Goal: Obtain resource: Obtain resource

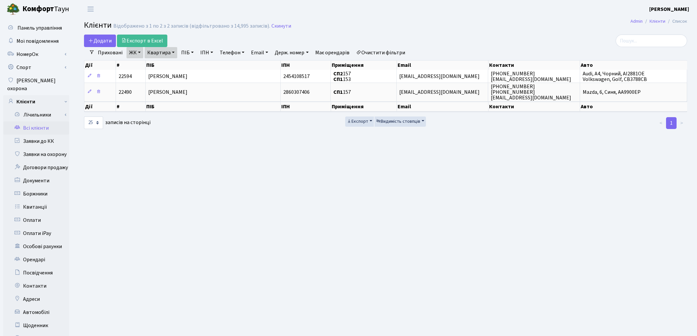
select select "25"
click at [48, 174] on link "Документи" at bounding box center [36, 180] width 66 height 13
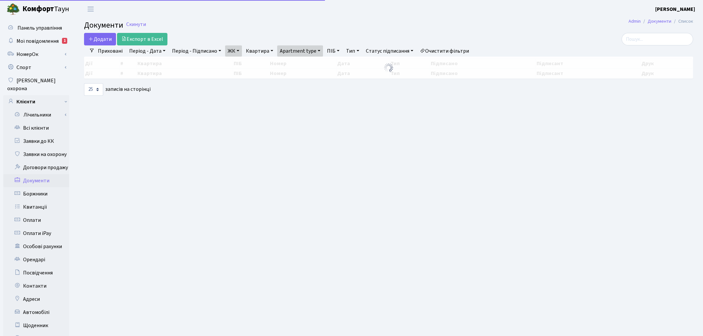
select select "25"
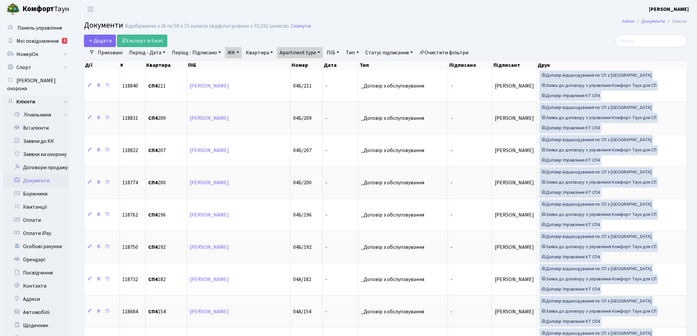
click at [446, 54] on link "Очистити фільтри" at bounding box center [444, 52] width 54 height 11
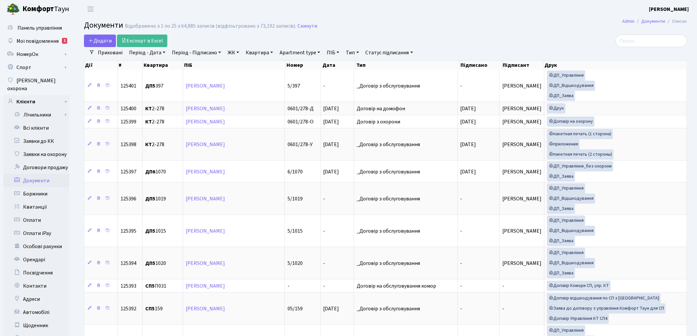
click at [235, 52] on link "ЖК" at bounding box center [233, 52] width 17 height 11
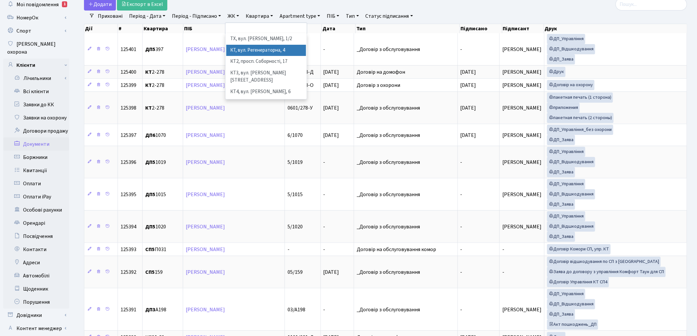
scroll to position [73, 0]
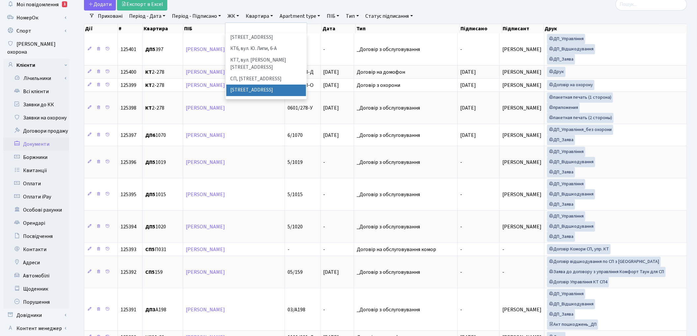
click at [264, 85] on li "[STREET_ADDRESS]" at bounding box center [266, 91] width 80 height 12
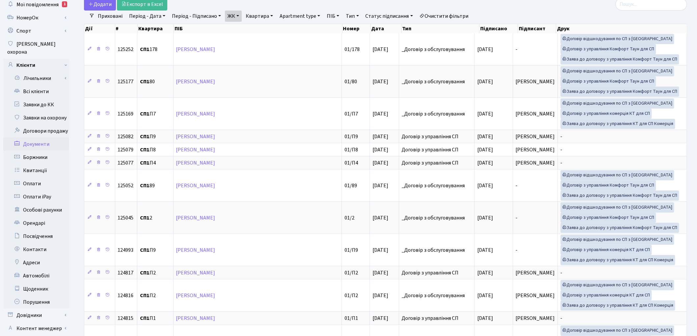
click at [295, 15] on link "Apartment type" at bounding box center [300, 16] width 46 height 11
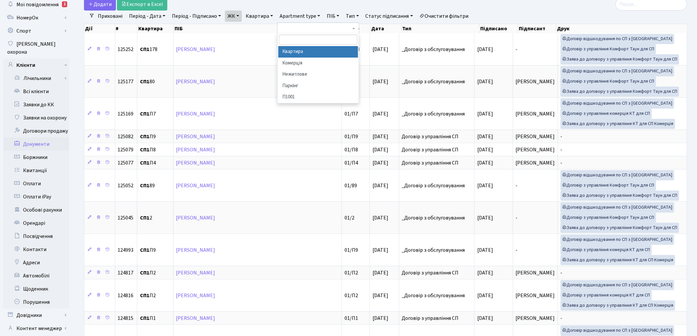
click at [304, 54] on li "Квартира" at bounding box center [318, 52] width 80 height 12
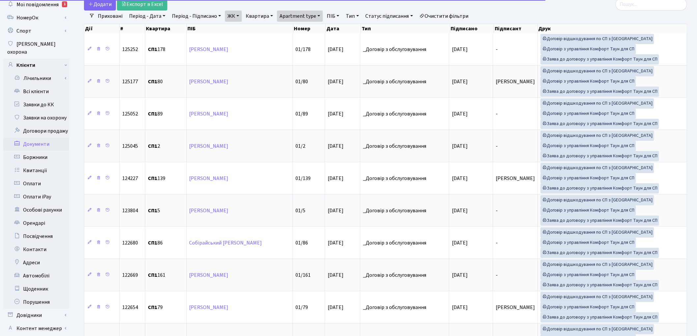
click at [371, 14] on link "Статус підписання" at bounding box center [389, 16] width 53 height 11
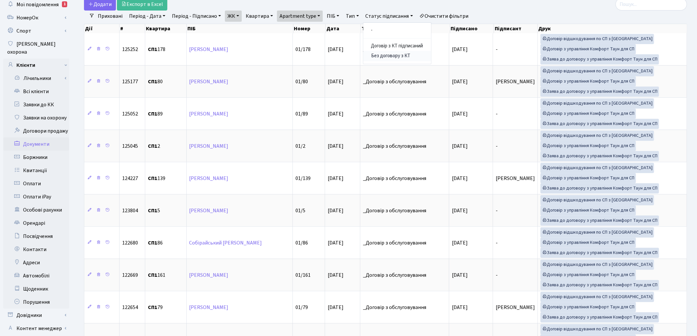
click at [392, 54] on link "Без договору з КТ" at bounding box center [397, 56] width 68 height 10
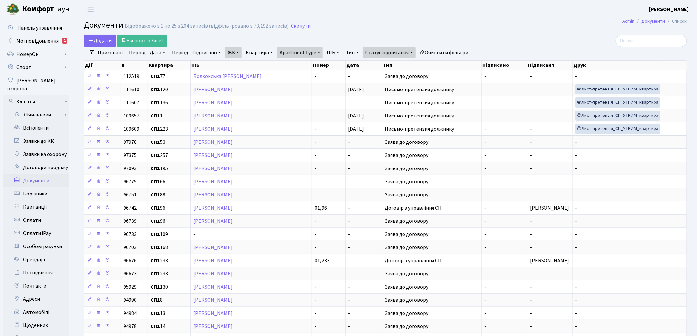
click at [361, 50] on link "Тип" at bounding box center [352, 52] width 18 height 11
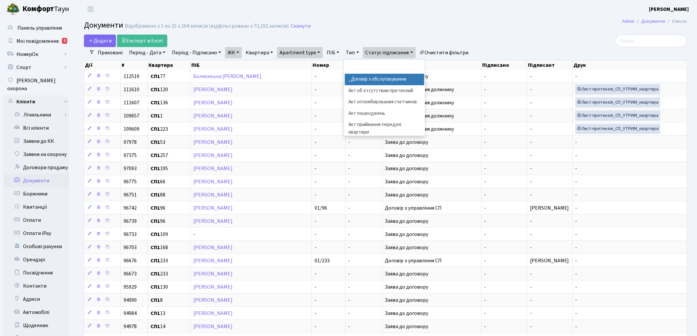
click at [364, 76] on li "_Договір з обслуговування" at bounding box center [385, 80] width 80 height 12
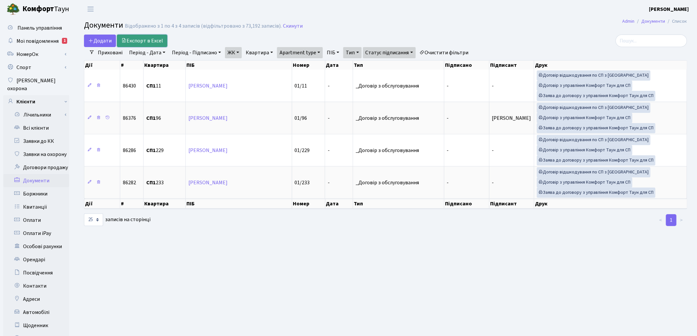
click at [153, 38] on link "Експорт в Excel" at bounding box center [142, 41] width 50 height 13
click at [236, 55] on link "ЖК" at bounding box center [233, 52] width 17 height 11
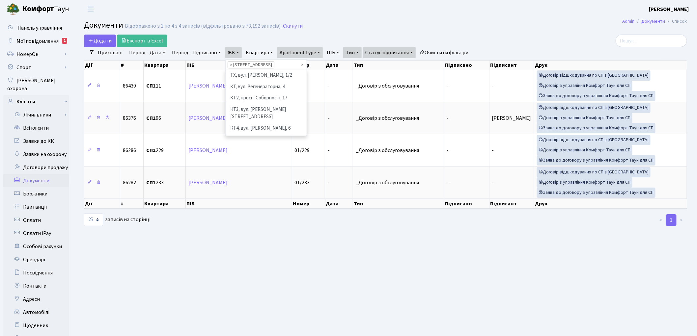
scroll to position [91, 0]
click at [247, 115] on li "[STREET_ADDRESS]" at bounding box center [266, 121] width 80 height 12
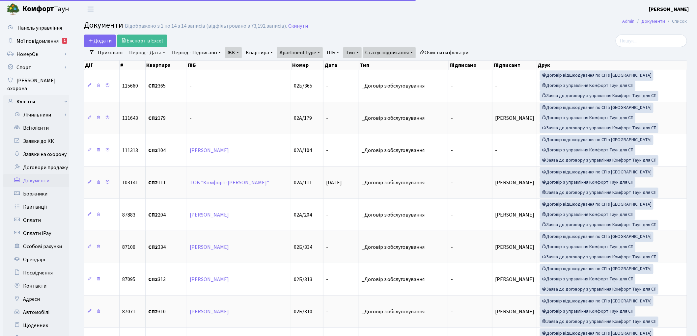
click at [238, 54] on link "ЖК" at bounding box center [233, 52] width 17 height 11
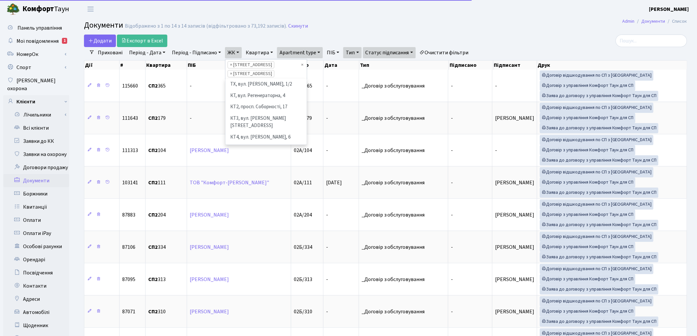
scroll to position [102, 0]
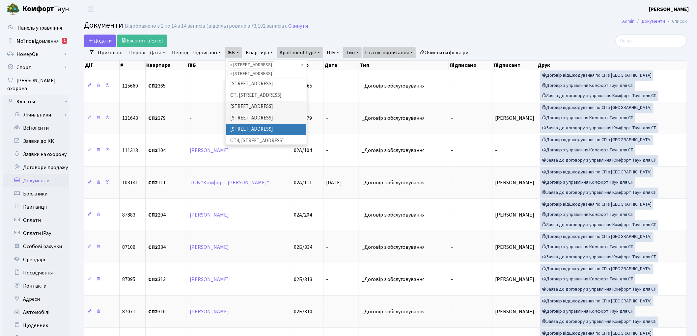
click at [238, 124] on li "[STREET_ADDRESS]" at bounding box center [266, 130] width 80 height 12
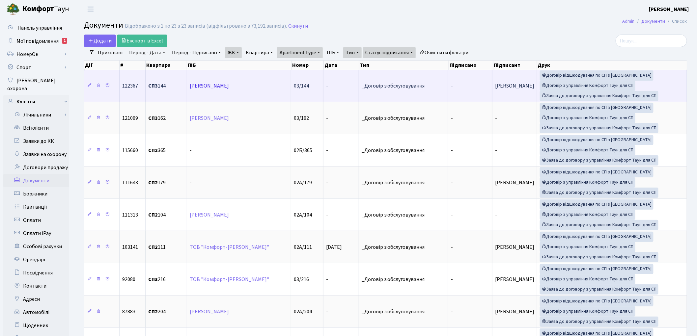
click at [215, 87] on link "Джндоян Авдо Міроєвич" at bounding box center [209, 85] width 39 height 7
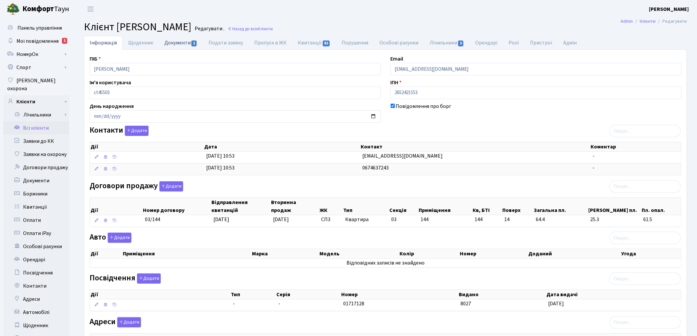
click at [173, 46] on link "Документи 1" at bounding box center [181, 43] width 44 height 14
select select "25"
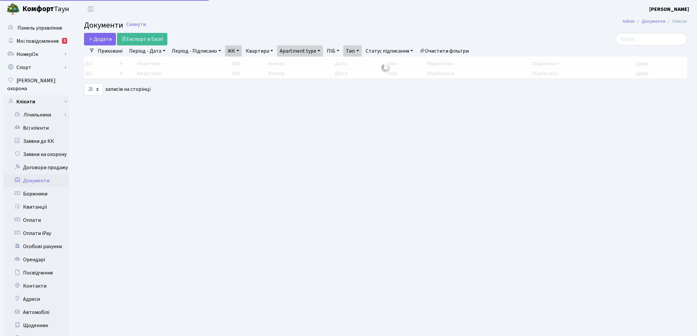
select select "25"
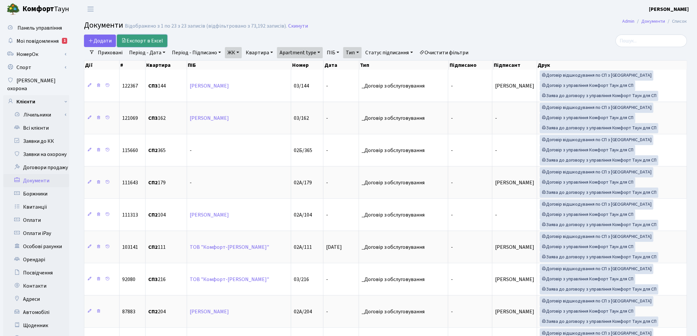
click at [130, 42] on link "Експорт в Excel" at bounding box center [142, 41] width 50 height 13
click at [240, 52] on link "ЖК" at bounding box center [233, 52] width 17 height 11
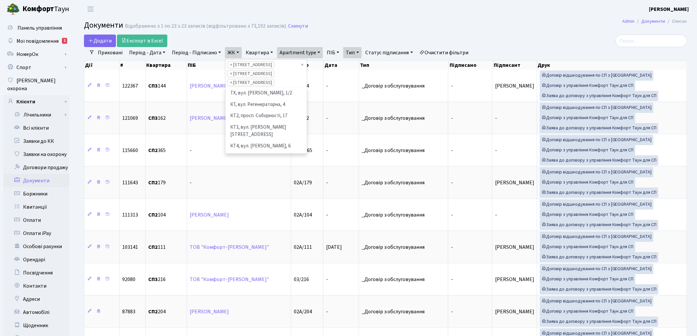
scroll to position [79, 0]
click at [231, 65] on span "×" at bounding box center [231, 65] width 2 height 7
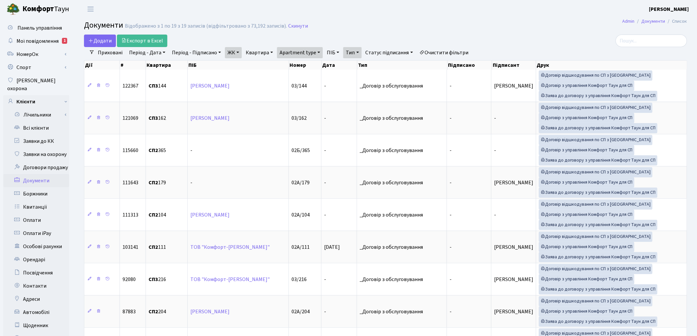
click at [230, 57] on link "ЖК" at bounding box center [233, 52] width 17 height 11
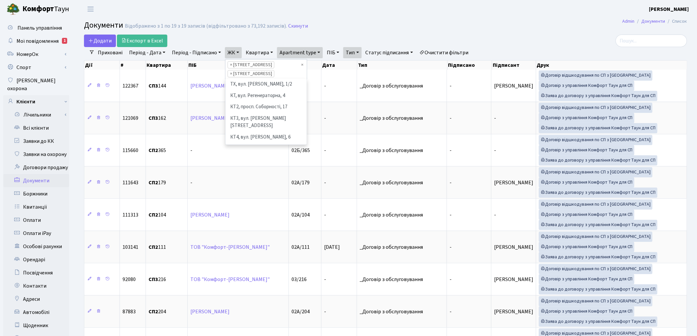
scroll to position [91, 0]
click at [231, 66] on span "×" at bounding box center [231, 65] width 2 height 7
select select "309"
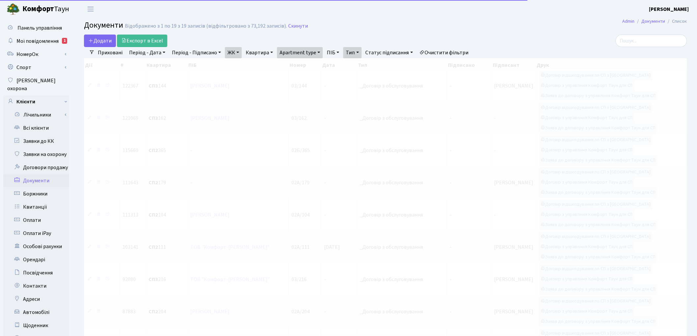
click at [232, 54] on link "ЖК" at bounding box center [233, 52] width 17 height 11
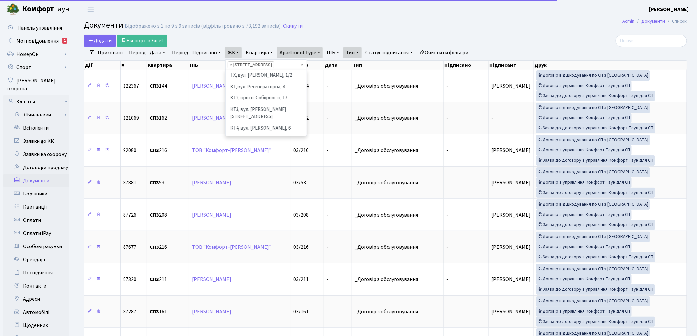
scroll to position [102, 0]
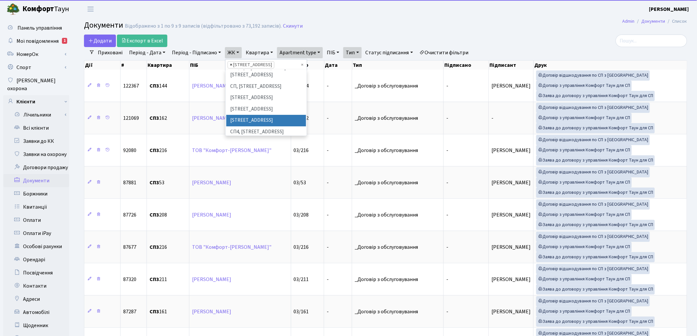
click at [231, 67] on span "×" at bounding box center [231, 65] width 2 height 7
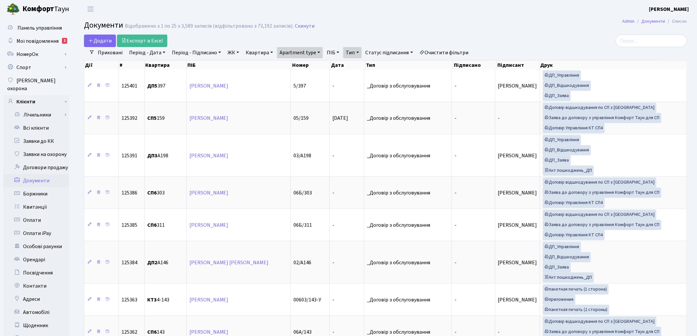
click at [231, 56] on link "ЖК" at bounding box center [233, 52] width 17 height 11
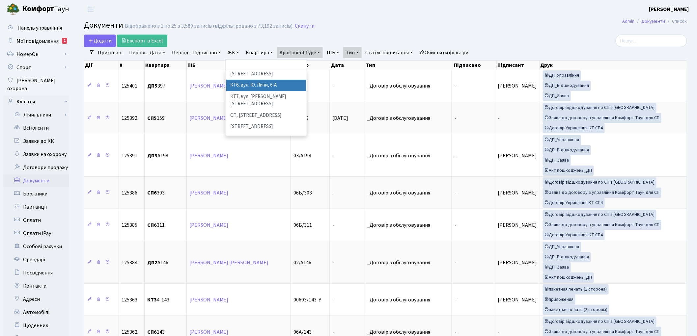
scroll to position [110, 0]
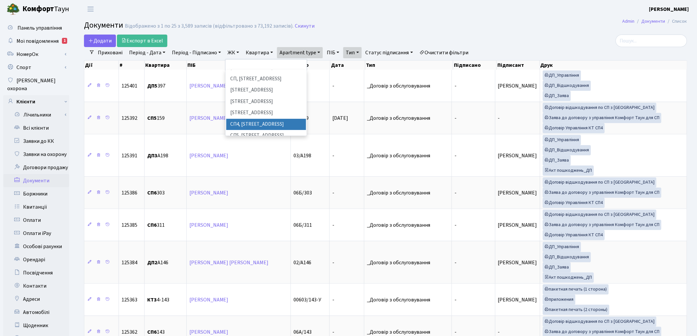
click at [255, 119] on li "СП4, [STREET_ADDRESS]" at bounding box center [266, 125] width 80 height 12
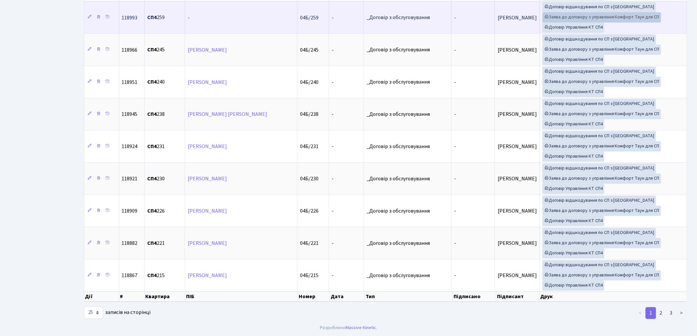
scroll to position [591, 0]
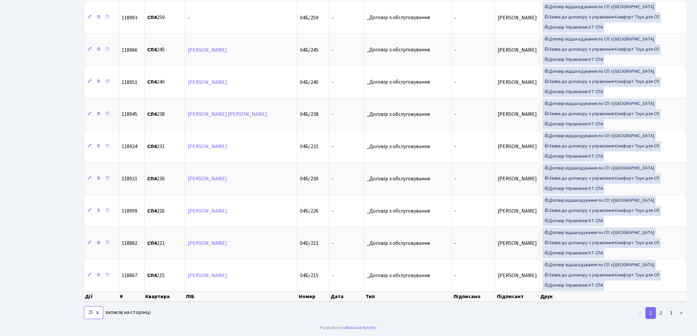
click at [97, 310] on select "10 25 50 100 250 500 1,000" at bounding box center [93, 313] width 19 height 13
select select "100"
click at [84, 307] on select "10 25 50 100 250 500 1,000" at bounding box center [93, 313] width 19 height 13
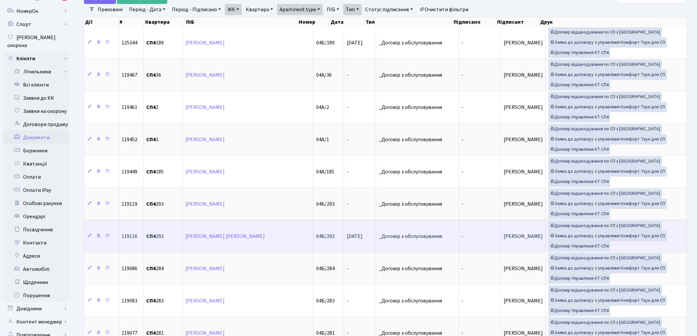
scroll to position [0, 0]
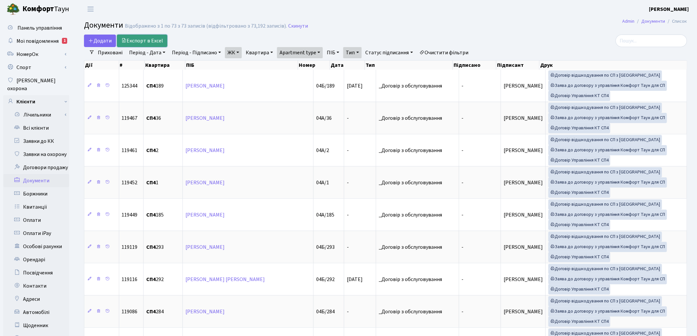
click at [141, 41] on link "Експорт в Excel" at bounding box center [142, 41] width 50 height 13
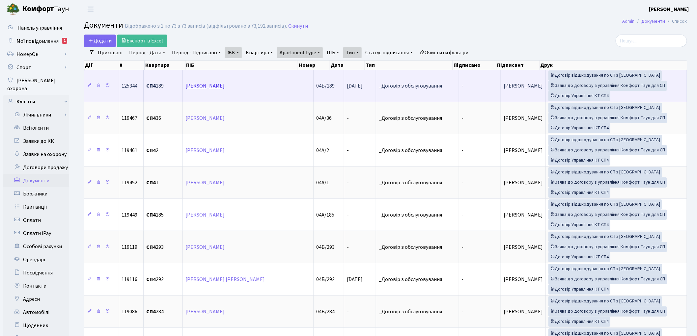
click at [225, 87] on link "Скрипка Валентина Михайлівна" at bounding box center [204, 85] width 39 height 7
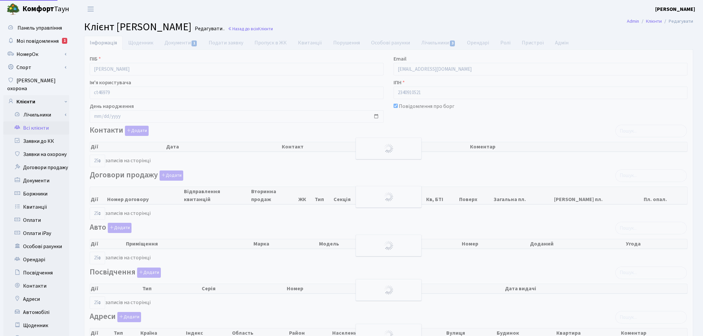
select select "25"
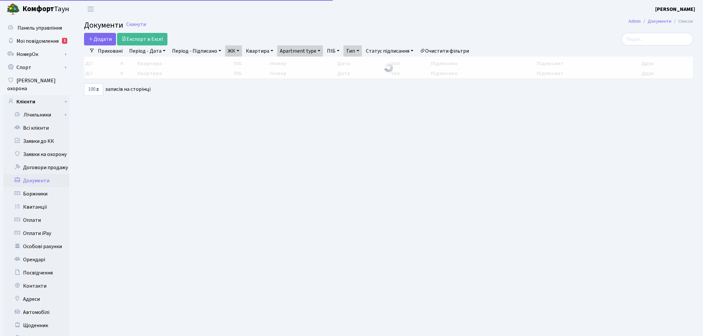
select select "100"
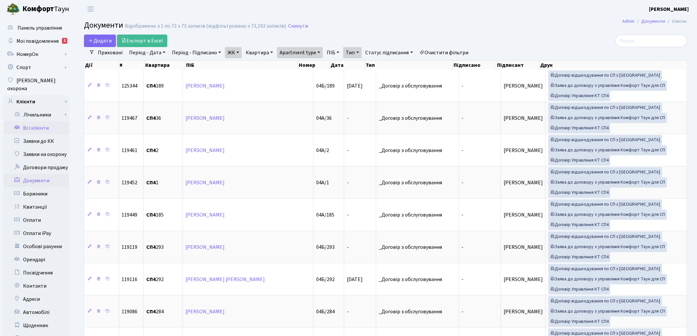
click at [37, 122] on link "Всі клієнти" at bounding box center [36, 128] width 66 height 13
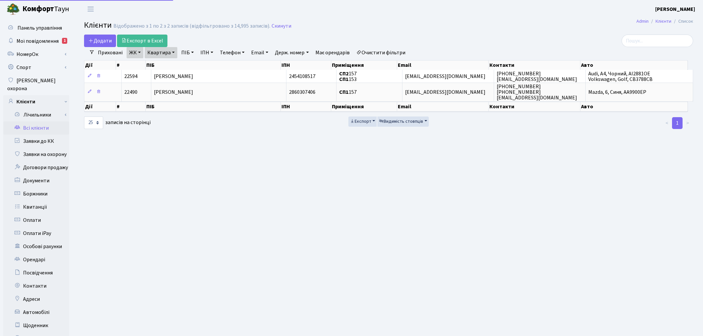
select select "25"
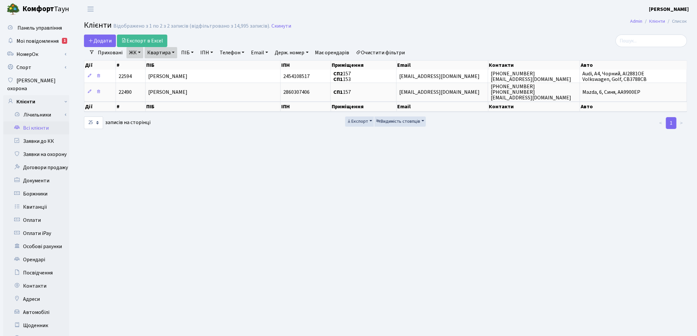
click at [378, 54] on link "Очистити фільтри" at bounding box center [380, 52] width 54 height 11
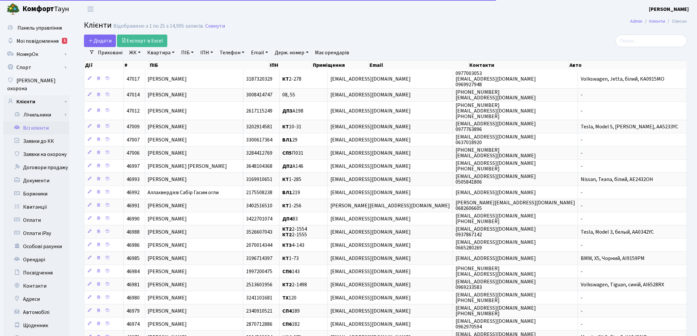
click at [153, 55] on link "Квартира" at bounding box center [161, 52] width 33 height 11
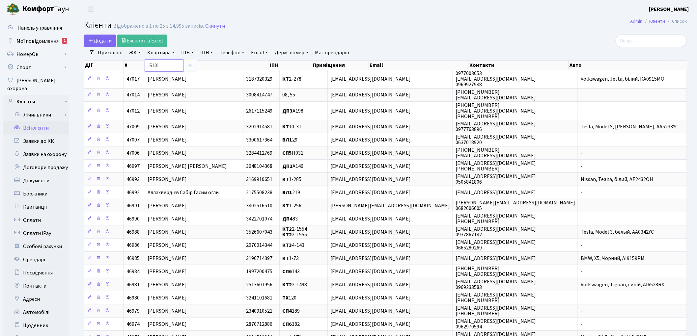
type input "Б101"
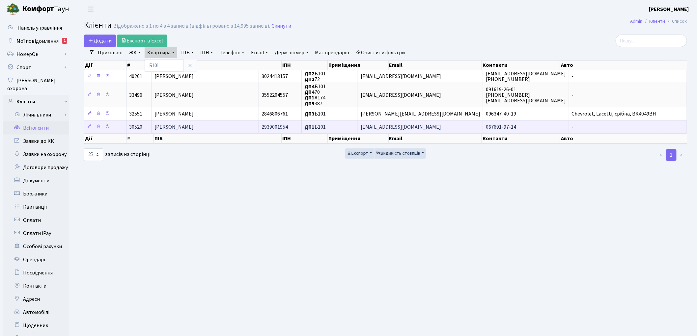
click at [194, 126] on span "[PERSON_NAME]" at bounding box center [173, 127] width 39 height 7
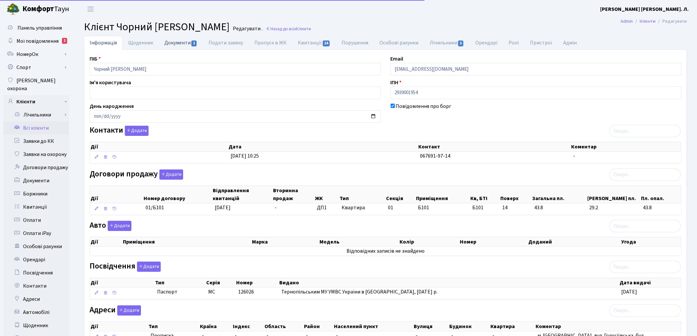
click at [179, 43] on link "Документи 1" at bounding box center [181, 43] width 44 height 14
select select "25"
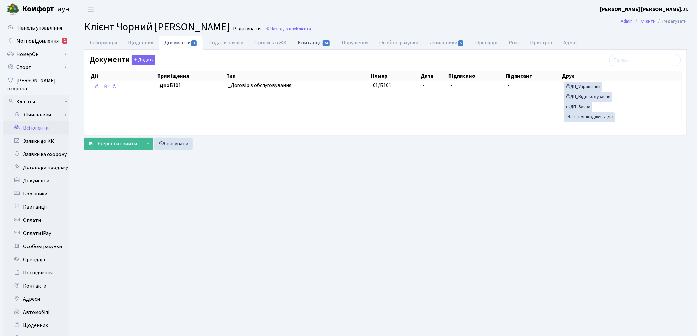
click at [311, 47] on link "Квитанції 24" at bounding box center [314, 43] width 44 height 14
select select "25"
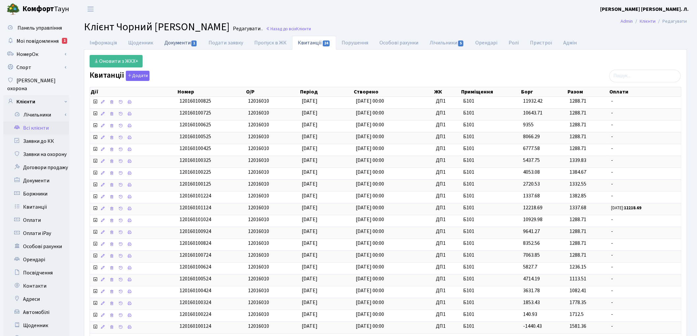
click at [169, 41] on link "Документи 1" at bounding box center [181, 43] width 44 height 14
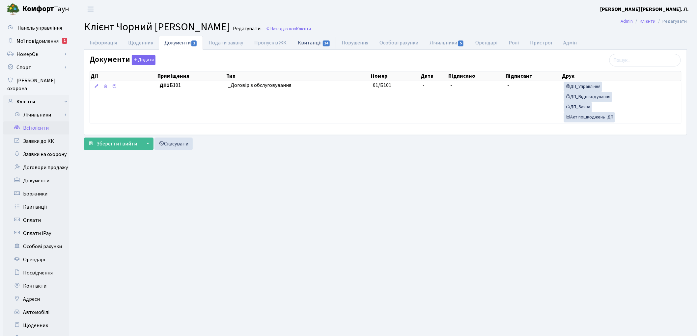
click at [302, 44] on link "Квитанції 24" at bounding box center [314, 43] width 44 height 14
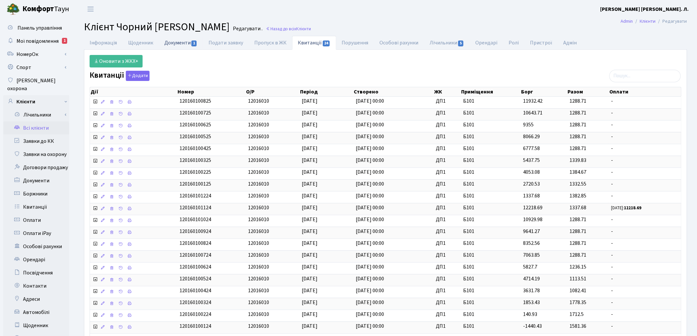
click at [167, 45] on link "Документи 1" at bounding box center [181, 43] width 44 height 14
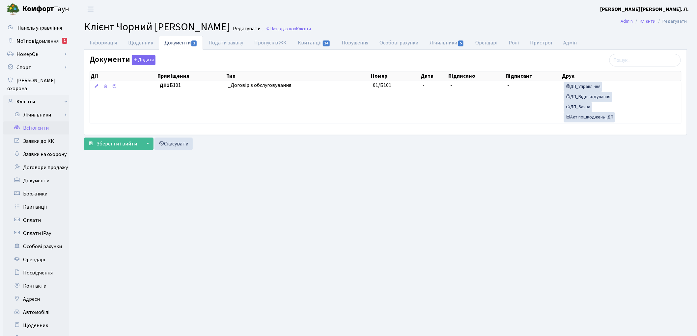
click at [32, 122] on link "Всі клієнти" at bounding box center [36, 128] width 66 height 13
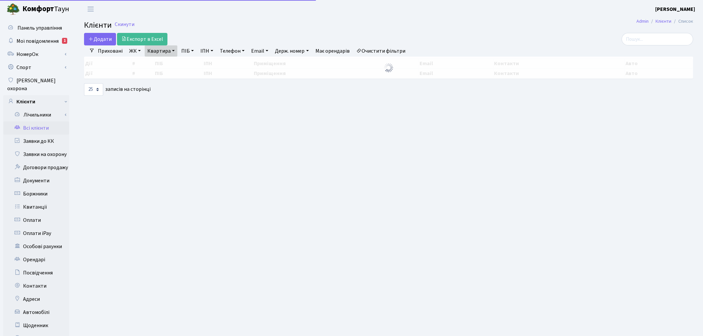
select select "25"
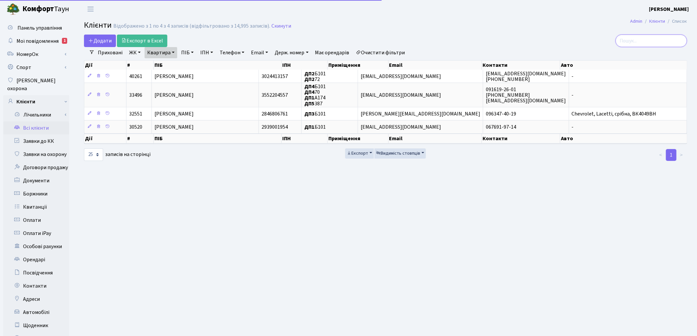
click at [643, 41] on input "search" at bounding box center [651, 41] width 71 height 13
click at [389, 51] on link "Очистити фільтри" at bounding box center [380, 52] width 54 height 11
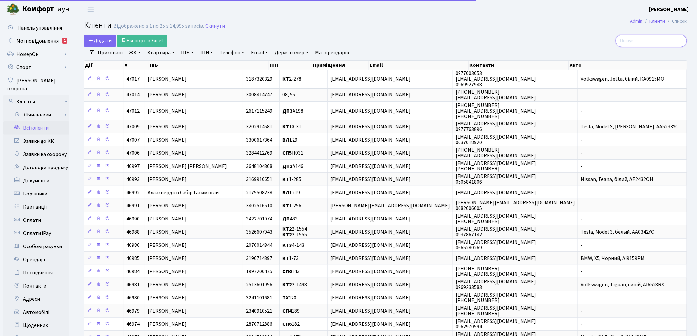
click at [627, 42] on input "search" at bounding box center [651, 41] width 71 height 13
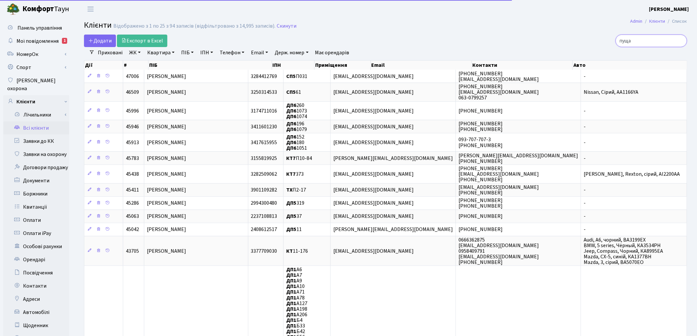
type input "пуща"
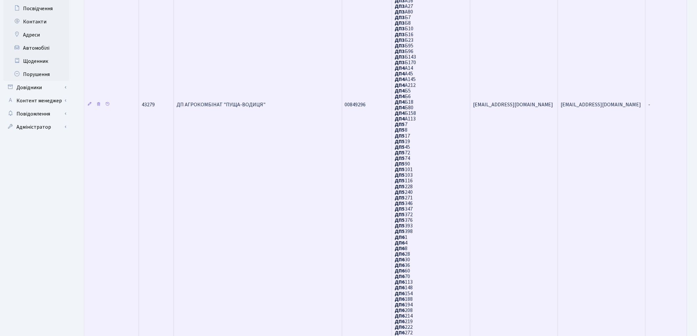
scroll to position [293, 0]
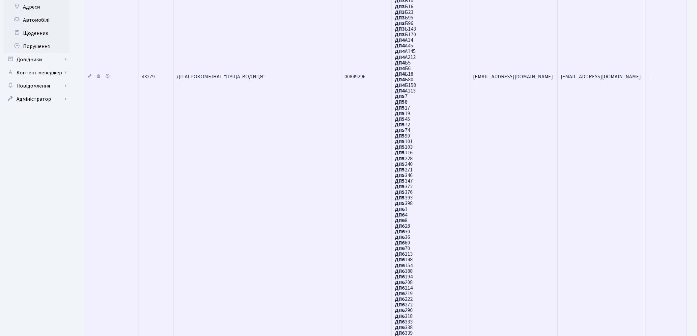
click at [260, 102] on td "ДП АГРОКОМБІНАТ "ПУЩА-ВОДИЦЯ"" at bounding box center [258, 76] width 168 height 599
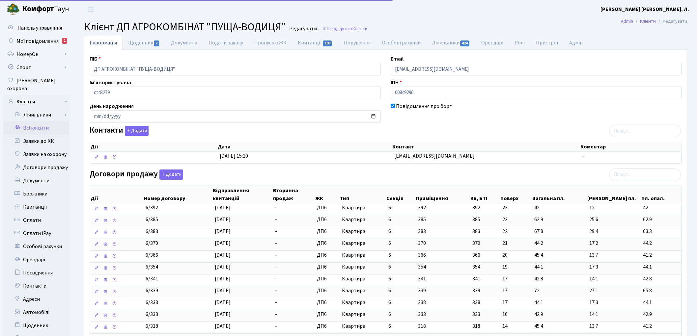
select select "25"
drag, startPoint x: 181, startPoint y: 70, endPoint x: 75, endPoint y: 57, distance: 106.8
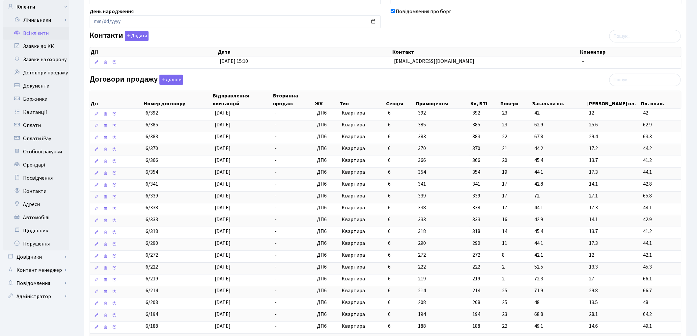
scroll to position [293, 0]
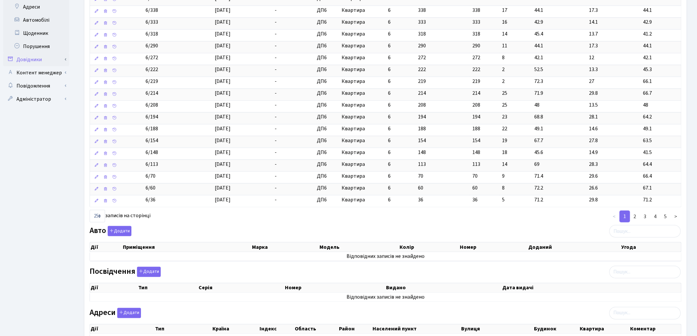
click at [33, 53] on link "Довідники" at bounding box center [36, 59] width 66 height 13
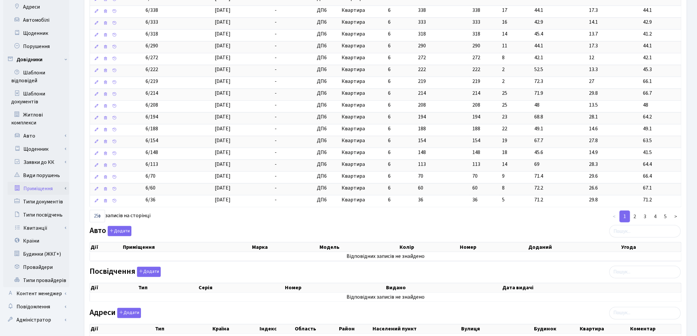
click at [46, 182] on link "Приміщення" at bounding box center [39, 188] width 62 height 13
click at [46, 195] on link "Всі приміщення" at bounding box center [39, 201] width 62 height 13
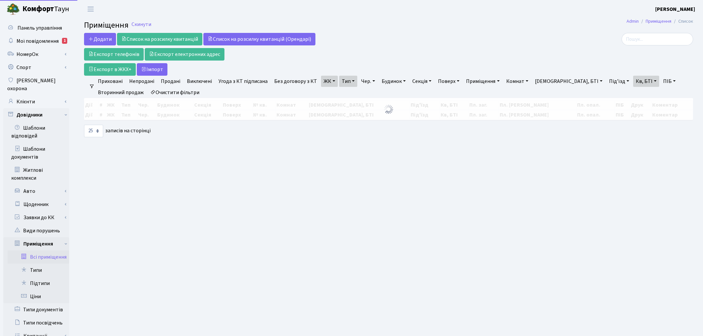
select select "25"
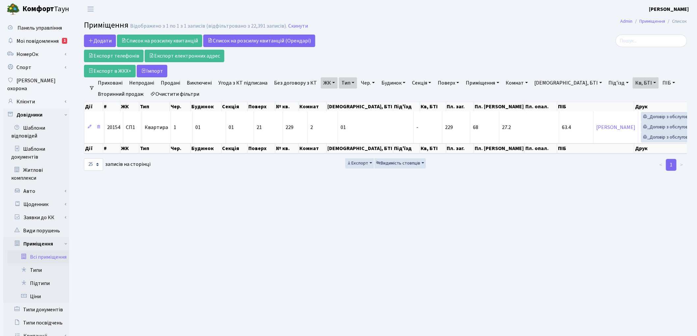
click at [175, 95] on link "Очистити фільтри" at bounding box center [175, 94] width 54 height 11
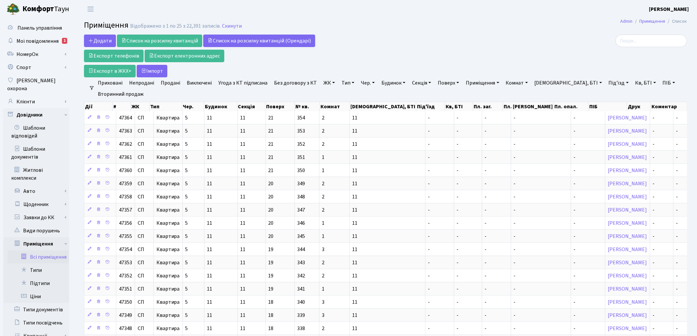
click at [327, 83] on link "ЖК" at bounding box center [329, 82] width 17 height 11
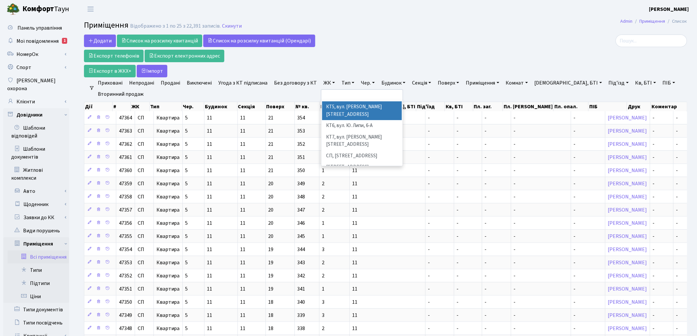
scroll to position [73, 0]
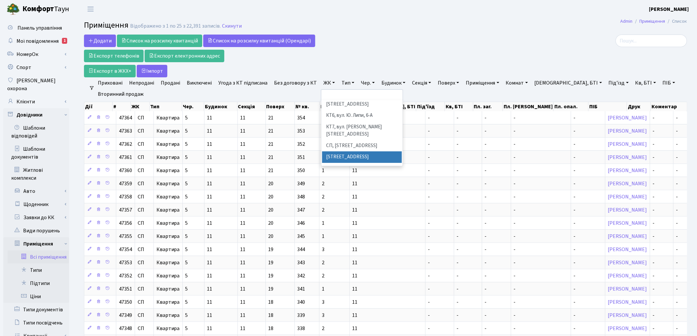
click at [355, 152] on li "[STREET_ADDRESS]" at bounding box center [362, 158] width 80 height 12
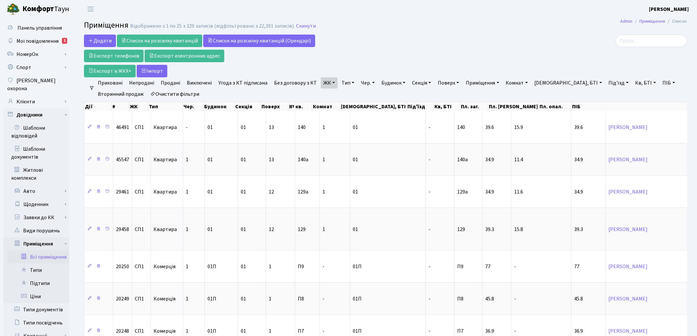
click at [633, 82] on link "Кв, БТІ" at bounding box center [646, 82] width 26 height 11
type input "9"
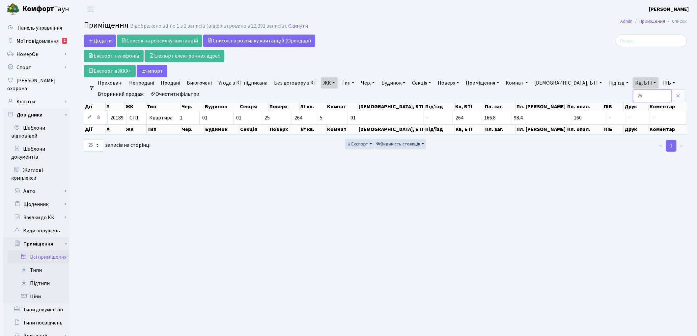
type input "2"
click at [321, 86] on link "ЖК" at bounding box center [329, 82] width 17 height 11
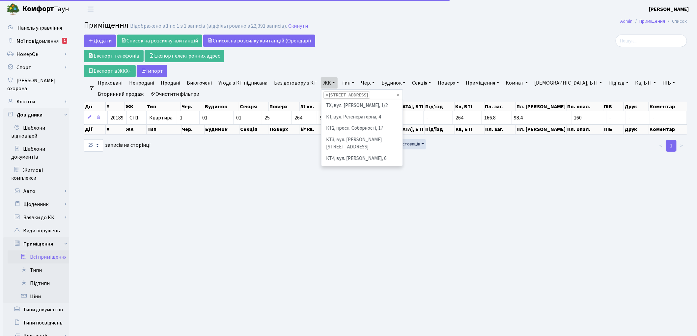
scroll to position [91, 0]
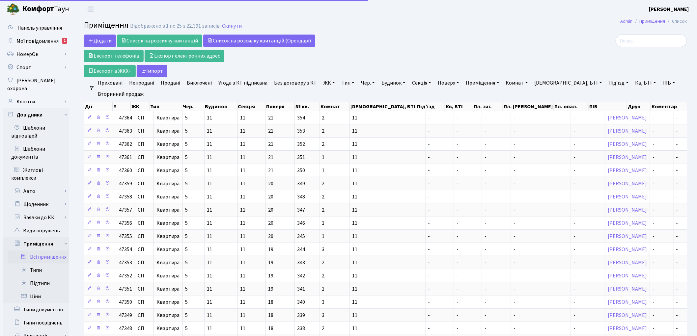
click at [321, 81] on link "ЖК" at bounding box center [329, 82] width 17 height 11
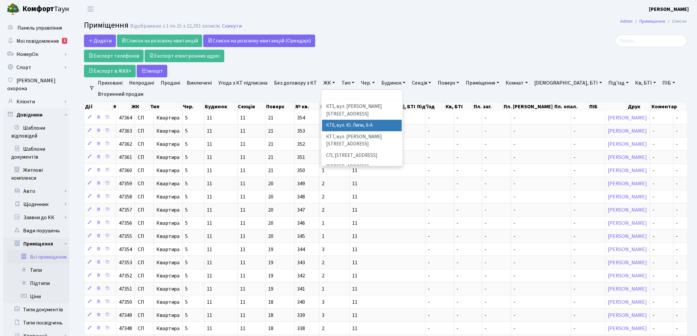
scroll to position [73, 0]
click at [336, 163] on li "[STREET_ADDRESS]" at bounding box center [362, 169] width 80 height 12
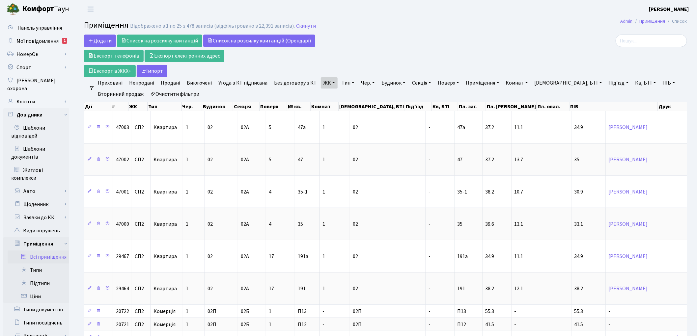
click at [633, 84] on link "Кв, БТІ" at bounding box center [646, 82] width 26 height 11
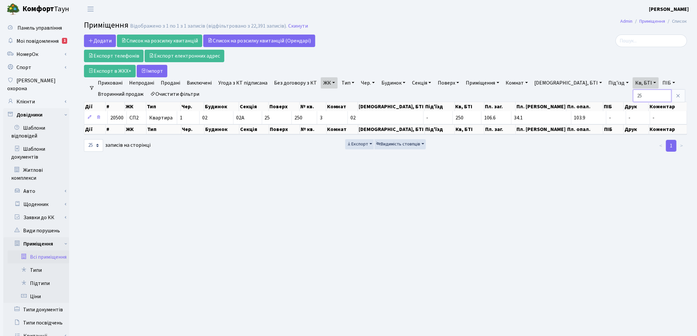
type input "2"
click at [329, 84] on link "ЖК" at bounding box center [329, 82] width 17 height 11
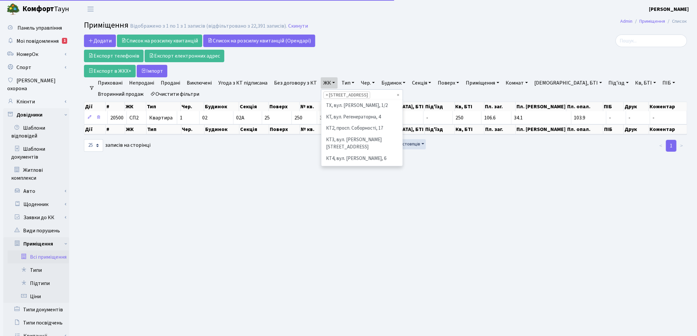
scroll to position [102, 0]
click at [334, 145] on li "СП3, Столичне шосе, 3" at bounding box center [362, 151] width 80 height 12
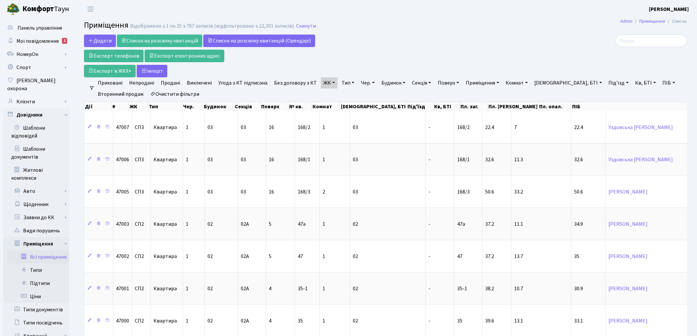
click at [325, 83] on link "ЖК" at bounding box center [329, 82] width 17 height 11
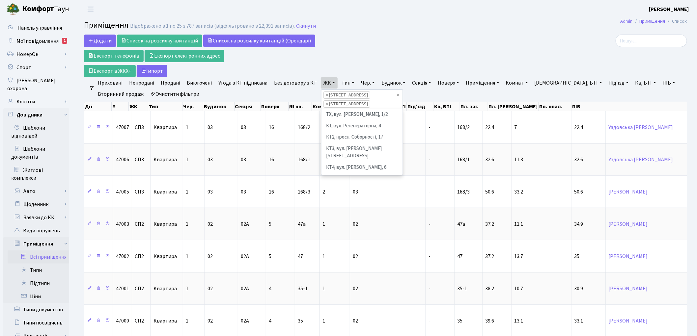
scroll to position [113, 0]
select select
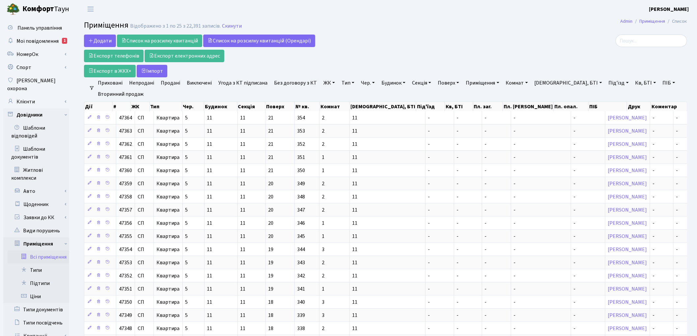
click at [323, 86] on link "ЖК" at bounding box center [329, 82] width 17 height 11
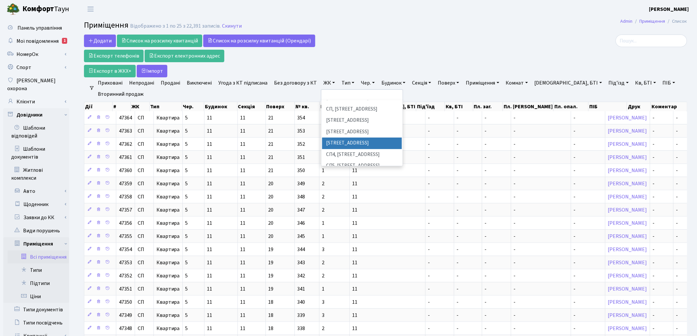
click at [341, 138] on li "СП3, Столичне шосе, 3" at bounding box center [362, 144] width 80 height 12
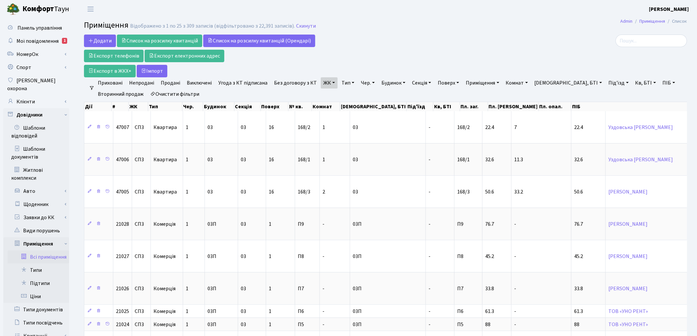
click at [633, 83] on link "Кв, БТІ" at bounding box center [646, 82] width 26 height 11
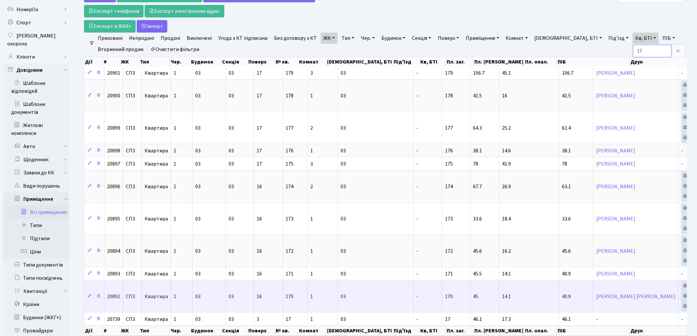
scroll to position [37, 0]
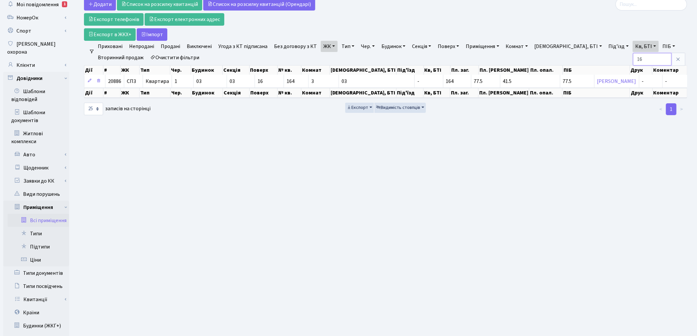
type input "1"
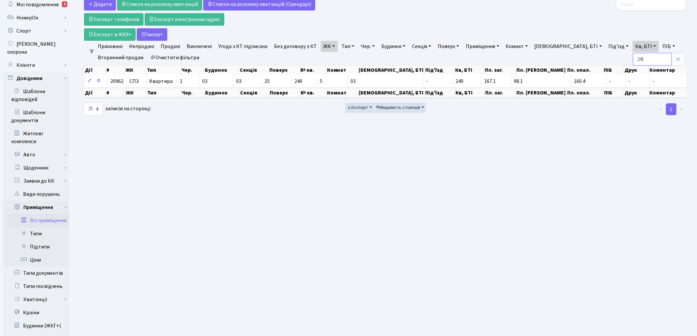
type input "241"
click at [25, 59] on link "Клієнти" at bounding box center [36, 65] width 66 height 13
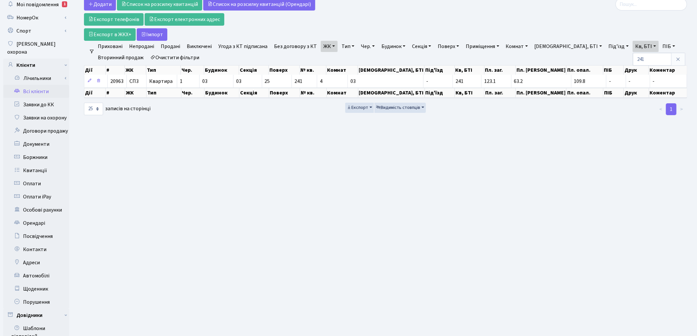
click at [34, 86] on link "Всі клієнти" at bounding box center [36, 91] width 66 height 13
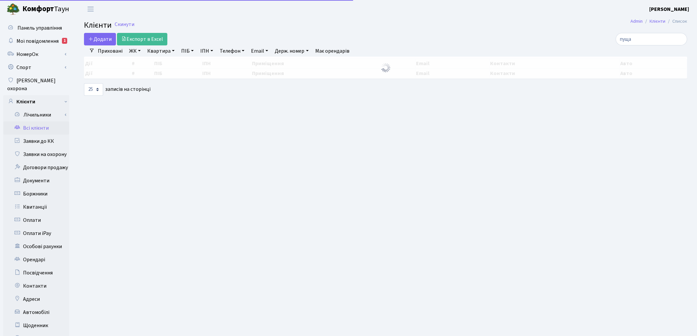
select select "25"
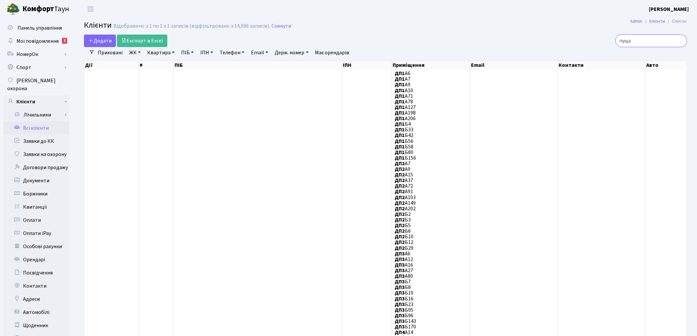
click at [680, 40] on input "пуща" at bounding box center [651, 41] width 71 height 13
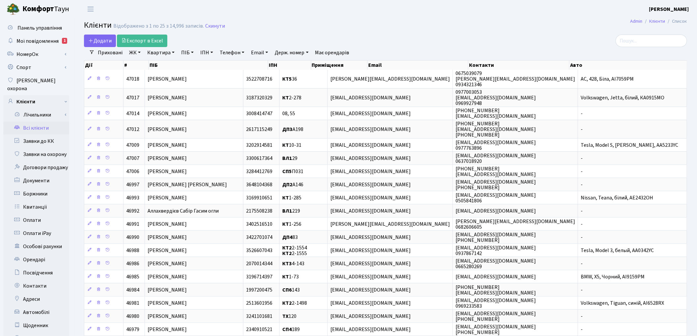
click at [187, 50] on link "ПІБ" at bounding box center [188, 52] width 18 height 11
type input "r"
type input "козаков"
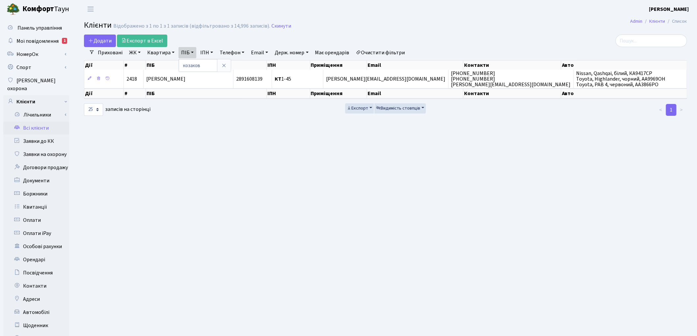
click at [371, 53] on link "Очистити фільтри" at bounding box center [380, 52] width 54 height 11
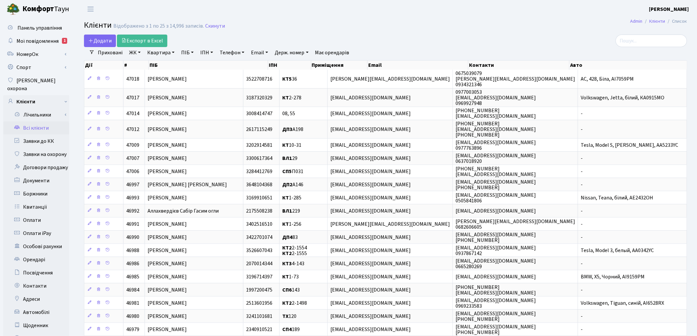
click at [162, 55] on link "Квартира" at bounding box center [161, 52] width 33 height 11
type input "179"
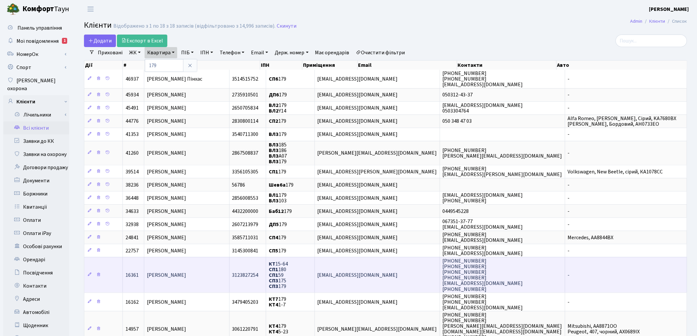
click at [158, 274] on span "[PERSON_NAME]" at bounding box center [166, 275] width 39 height 7
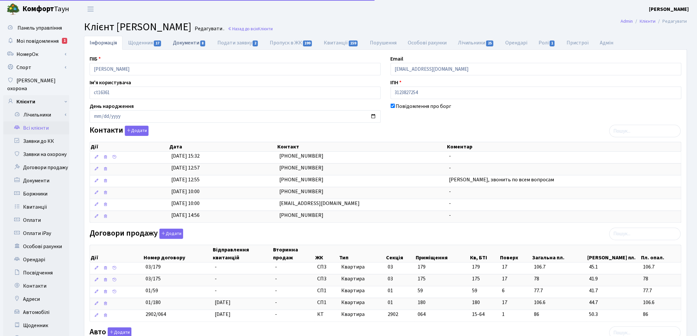
click at [177, 43] on link "Документи 8" at bounding box center [189, 43] width 44 height 14
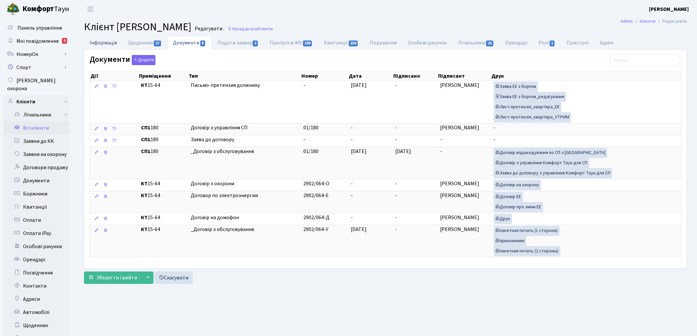
click at [104, 43] on link "Інформація" at bounding box center [103, 43] width 39 height 14
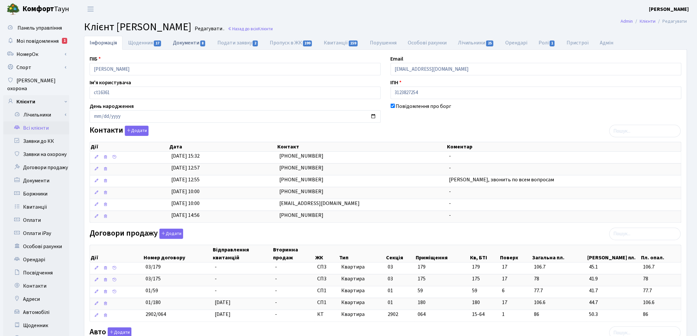
click at [186, 43] on link "Документи 8" at bounding box center [189, 43] width 44 height 14
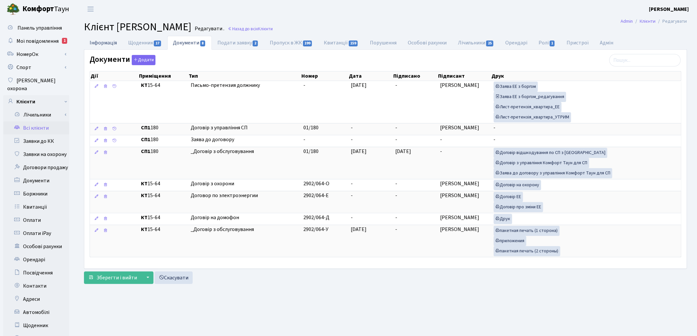
click at [106, 44] on link "Інформація" at bounding box center [103, 43] width 39 height 14
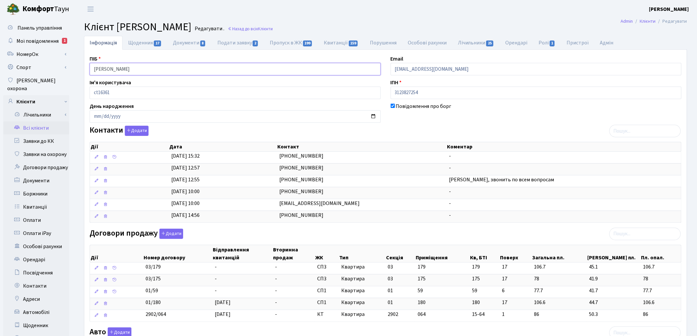
drag, startPoint x: 143, startPoint y: 70, endPoint x: 95, endPoint y: 67, distance: 48.2
click at [41, 123] on link "Всі клієнти" at bounding box center [36, 128] width 66 height 13
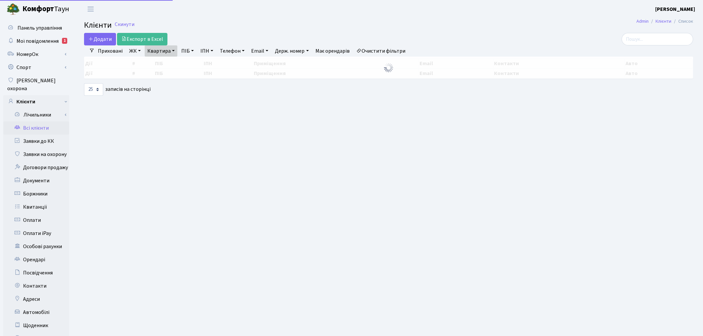
select select "25"
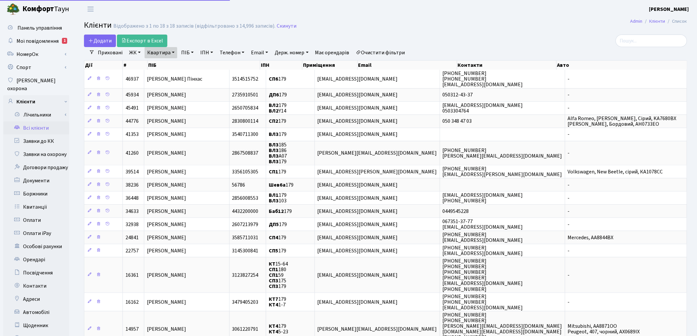
click at [162, 55] on link "Квартира" at bounding box center [161, 52] width 33 height 11
click at [163, 63] on input "179" at bounding box center [164, 65] width 39 height 13
type input "164"
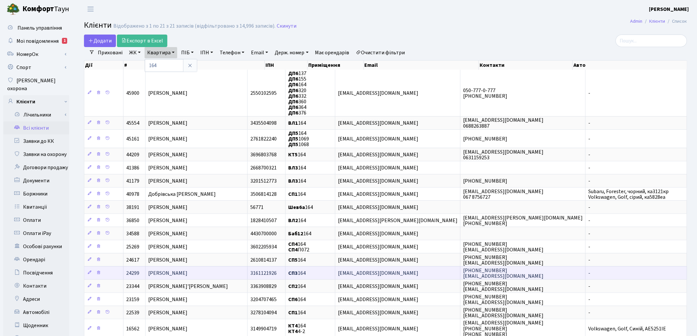
click at [187, 272] on span "[PERSON_NAME]" at bounding box center [167, 273] width 39 height 7
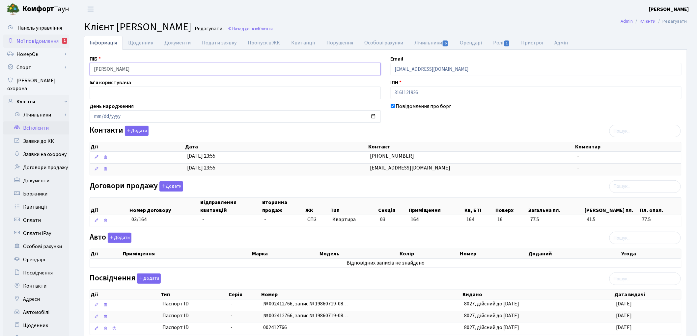
drag, startPoint x: 175, startPoint y: 69, endPoint x: 35, endPoint y: 39, distance: 143.5
click at [35, 39] on div "Панель управління Мої повідомлення 1 [GEOGRAPHIC_DATA]" at bounding box center [348, 231] width 697 height 426
click at [32, 40] on span "Мої повідомлення" at bounding box center [37, 41] width 42 height 7
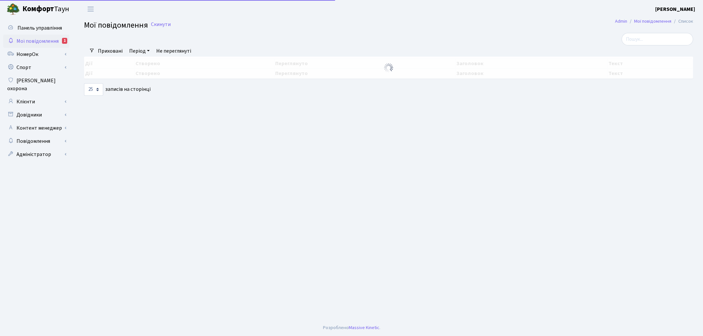
select select "25"
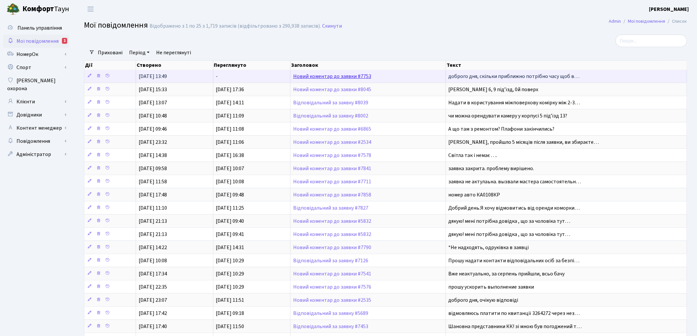
click at [314, 78] on link "Новий коментар до заявки #7753" at bounding box center [332, 76] width 78 height 7
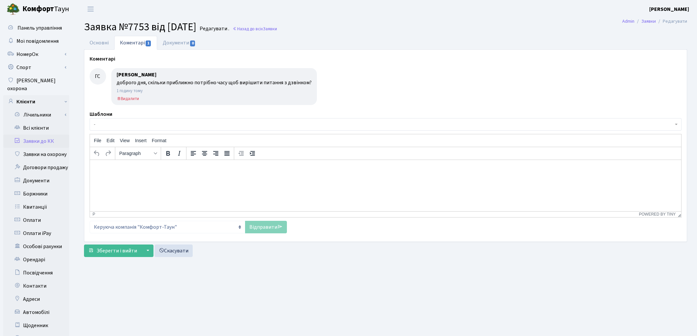
select select "38005"
click at [103, 47] on link "Основні" at bounding box center [99, 43] width 30 height 14
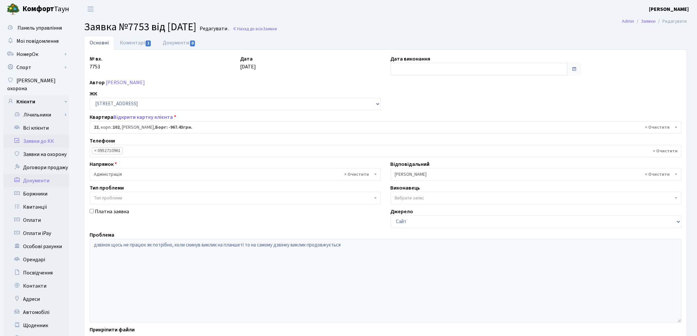
click at [39, 174] on link "Документи" at bounding box center [36, 180] width 66 height 13
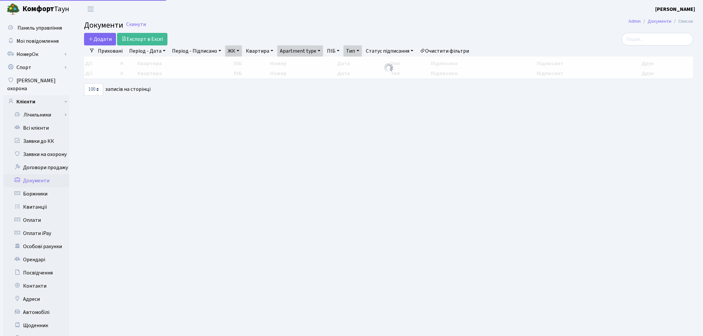
select select "100"
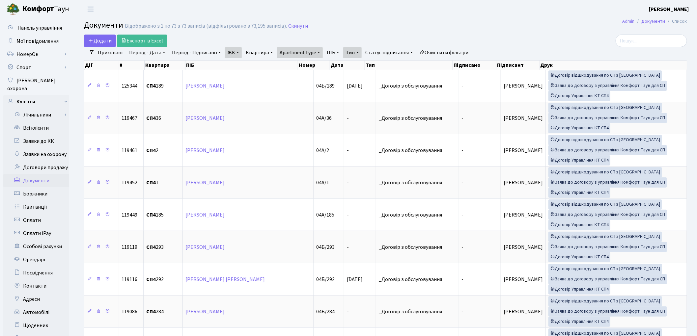
click at [446, 56] on link "Очистити фільтри" at bounding box center [444, 52] width 54 height 11
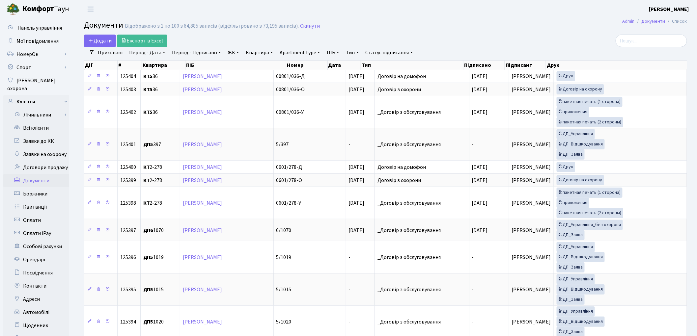
click at [236, 49] on link "ЖК" at bounding box center [233, 52] width 17 height 11
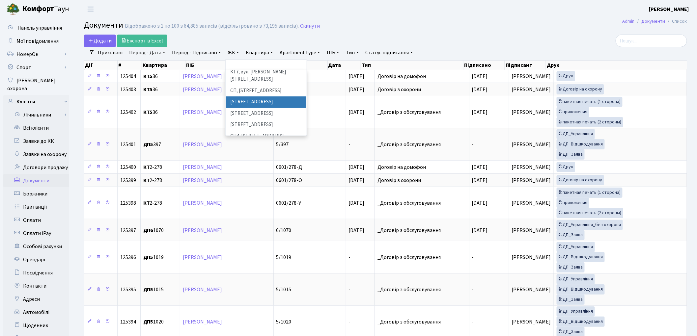
scroll to position [110, 0]
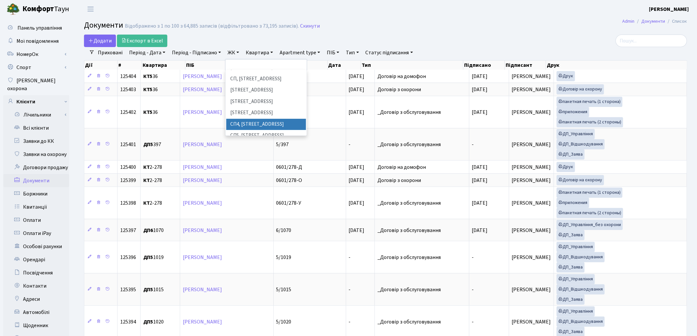
click at [275, 119] on li "СП4, [STREET_ADDRESS]" at bounding box center [266, 125] width 80 height 12
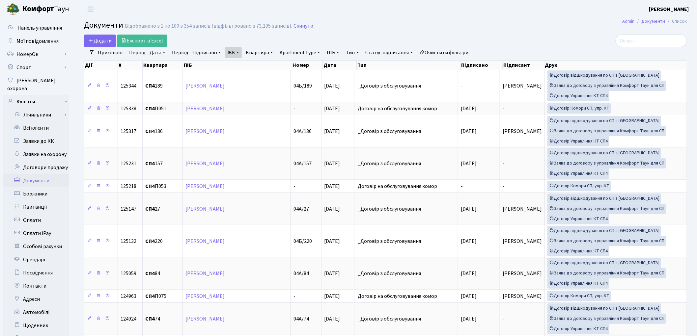
click at [396, 51] on link "Статус підписання" at bounding box center [389, 52] width 53 height 11
click at [397, 94] on link "Без договору з КТ" at bounding box center [397, 93] width 68 height 10
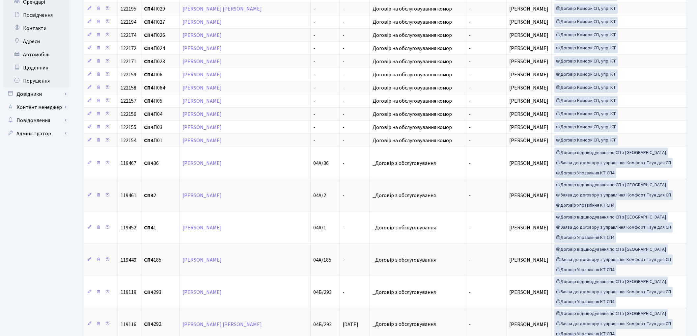
scroll to position [41, 0]
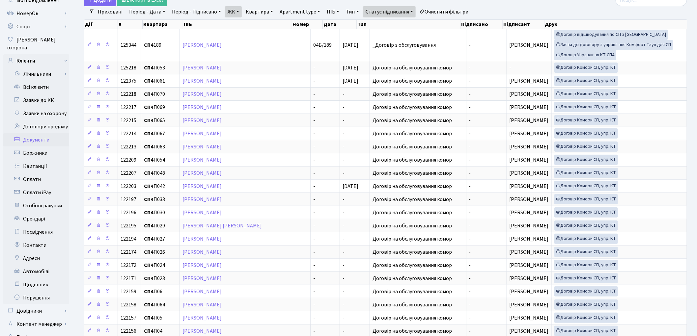
click at [236, 12] on link "ЖК" at bounding box center [233, 11] width 17 height 11
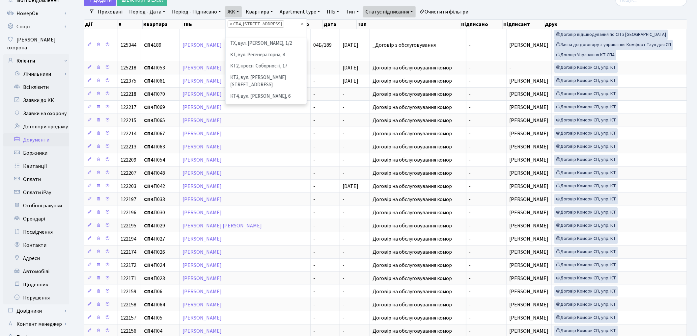
scroll to position [125, 0]
select select
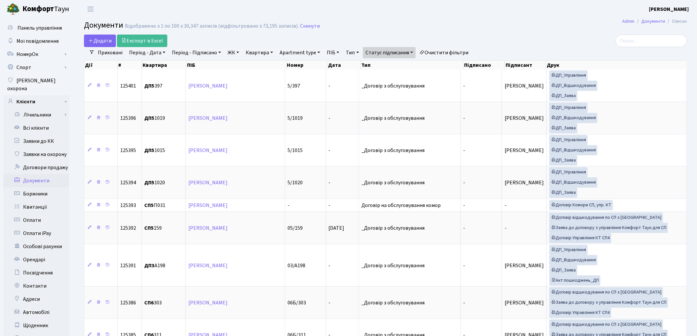
click at [231, 50] on link "ЖК" at bounding box center [233, 52] width 17 height 11
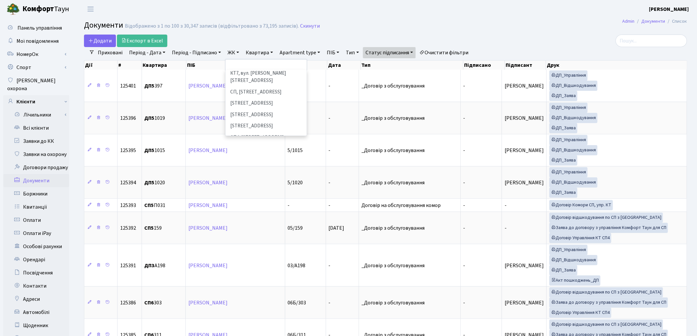
scroll to position [110, 0]
click at [251, 130] on li "СП5, [STREET_ADDRESS]" at bounding box center [266, 136] width 80 height 12
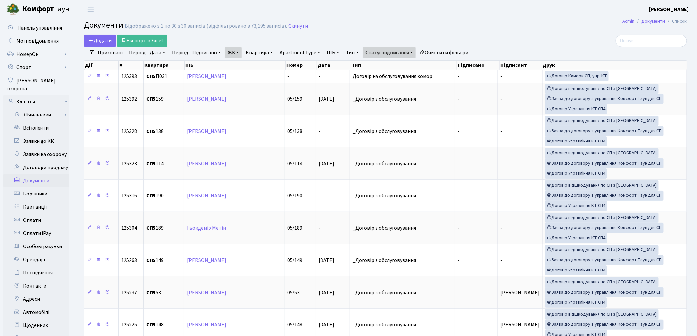
click at [258, 52] on link "Квартира" at bounding box center [259, 52] width 33 height 11
click at [295, 54] on link "Apartment type" at bounding box center [300, 52] width 46 height 11
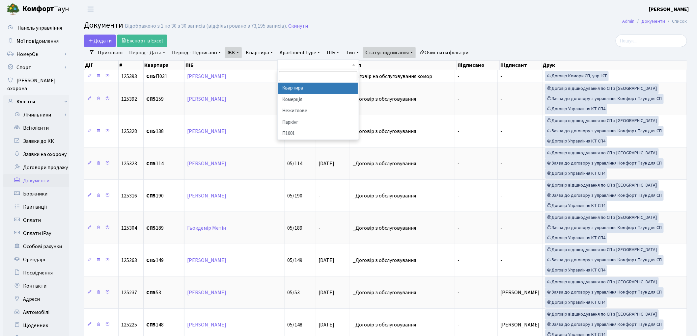
click at [293, 91] on li "Квартира" at bounding box center [318, 89] width 80 height 12
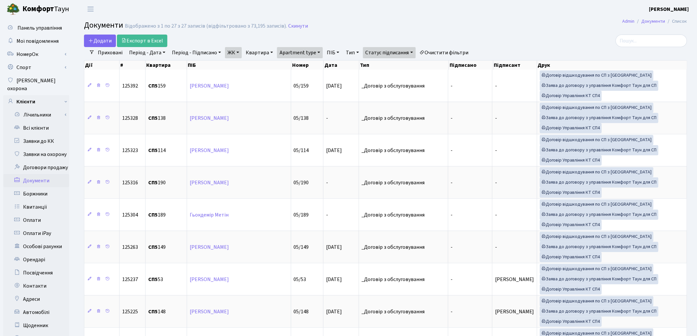
click at [350, 54] on link "Тип" at bounding box center [352, 52] width 18 height 11
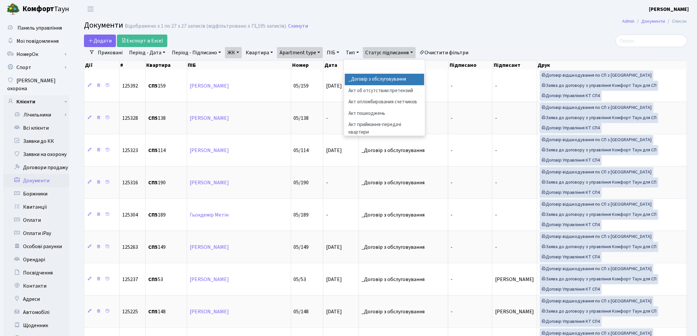
drag, startPoint x: 361, startPoint y: 76, endPoint x: 416, endPoint y: 59, distance: 57.4
click at [361, 76] on li "_Договір з обслуговування" at bounding box center [385, 80] width 80 height 12
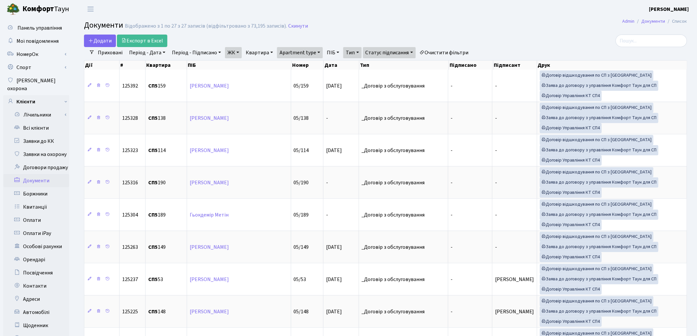
click at [399, 46] on div "Додати Експорт в Excel" at bounding box center [283, 41] width 399 height 13
click at [396, 52] on link "Статус підписання" at bounding box center [389, 52] width 53 height 11
click at [393, 94] on link "Без договору з КТ" at bounding box center [397, 93] width 68 height 10
click at [352, 57] on link "Тип" at bounding box center [352, 52] width 18 height 11
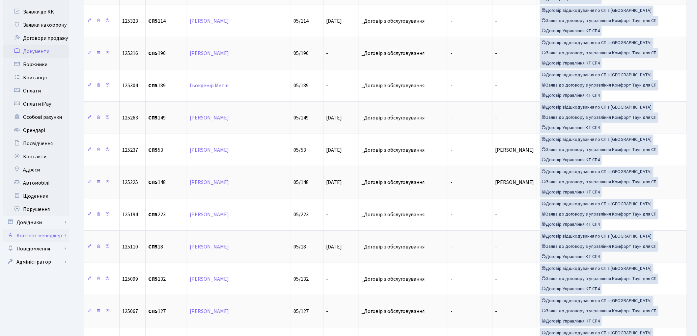
scroll to position [256, 0]
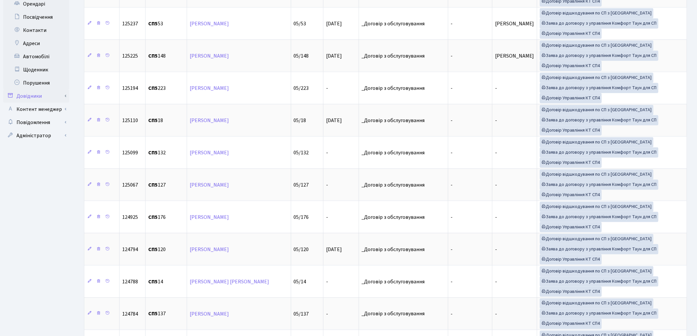
click at [40, 90] on link "Довідники" at bounding box center [36, 96] width 66 height 13
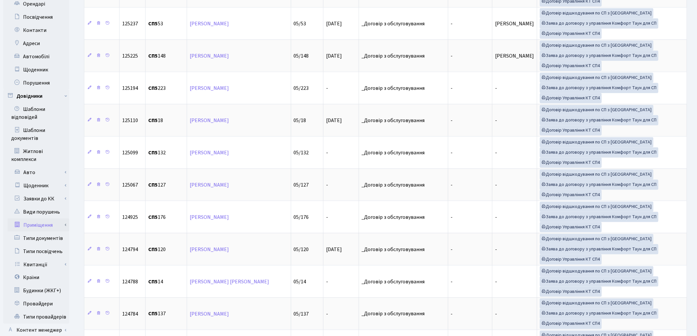
click at [46, 219] on link "Приміщення" at bounding box center [39, 225] width 62 height 13
click at [46, 232] on link "Всі приміщення" at bounding box center [39, 238] width 62 height 13
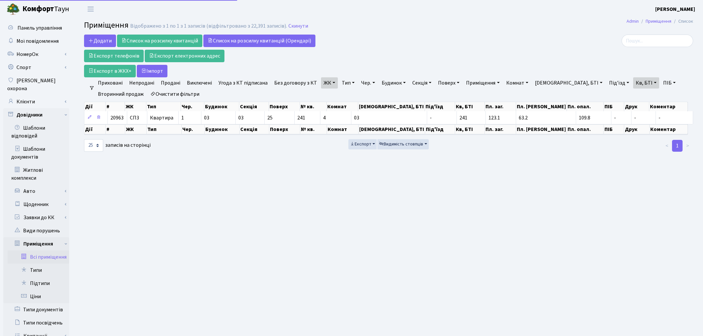
select select "25"
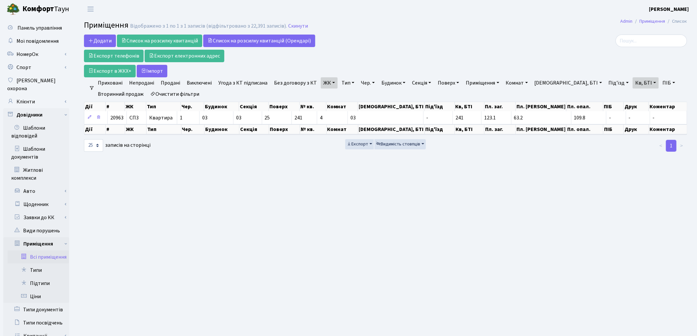
click at [182, 96] on link "Очистити фільтри" at bounding box center [175, 94] width 54 height 11
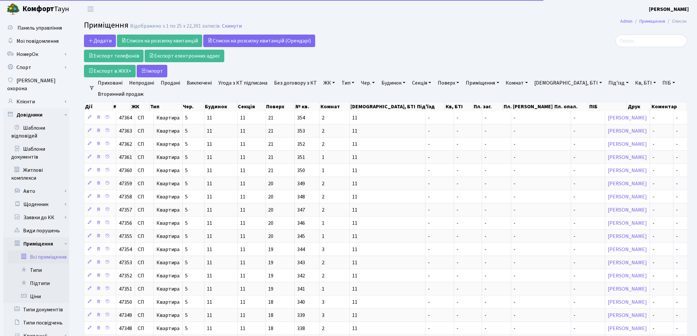
click at [322, 88] on link "ЖК" at bounding box center [329, 82] width 17 height 11
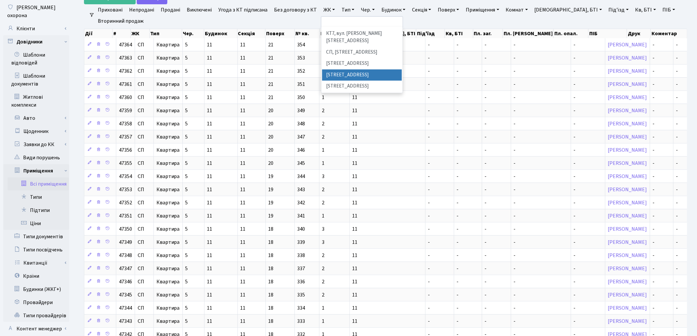
scroll to position [110, 0]
click at [358, 87] on li "СП5, [STREET_ADDRESS]" at bounding box center [362, 93] width 80 height 12
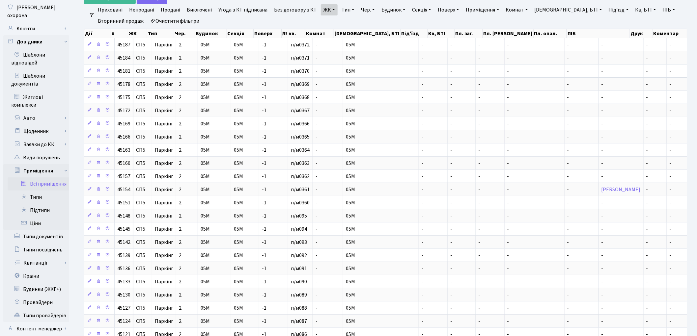
click at [345, 10] on link "Тип" at bounding box center [348, 9] width 18 height 11
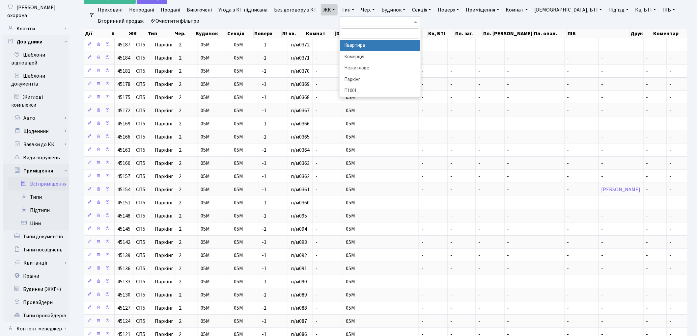
click at [366, 47] on li "Квартира" at bounding box center [380, 46] width 80 height 12
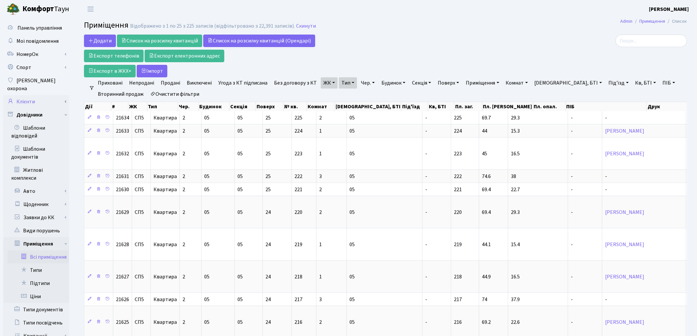
click at [31, 96] on link "Клієнти" at bounding box center [36, 101] width 66 height 13
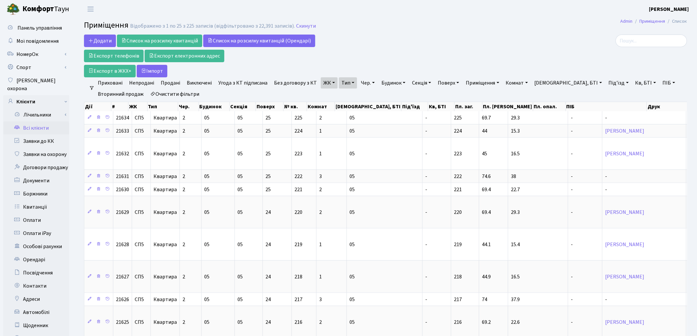
click at [34, 122] on link "Всі клієнти" at bounding box center [36, 128] width 66 height 13
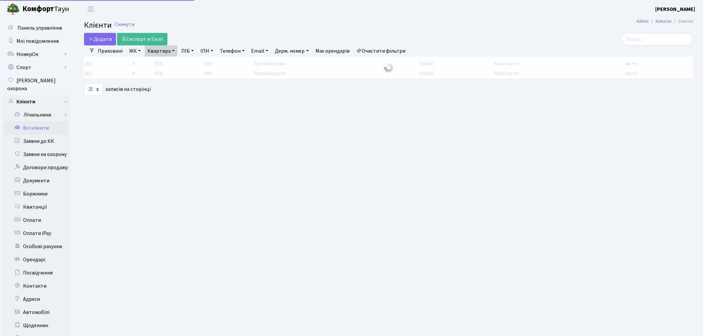
select select "25"
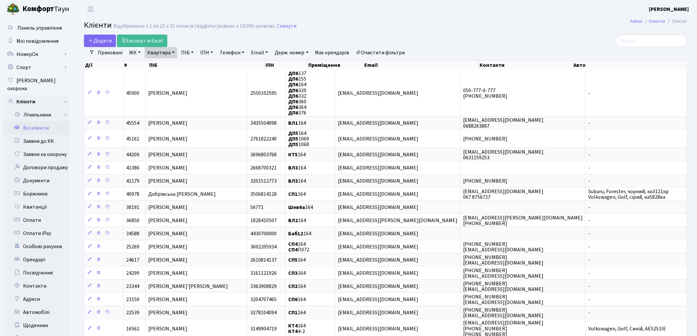
click at [162, 53] on link "Квартира" at bounding box center [161, 52] width 33 height 11
drag, startPoint x: 167, startPoint y: 65, endPoint x: 129, endPoint y: 63, distance: 37.6
click at [153, 57] on link "Квартира" at bounding box center [161, 52] width 33 height 11
click at [163, 66] on input "164" at bounding box center [164, 65] width 39 height 13
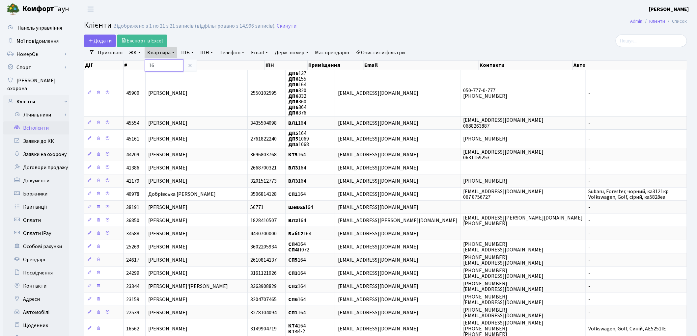
type input "1"
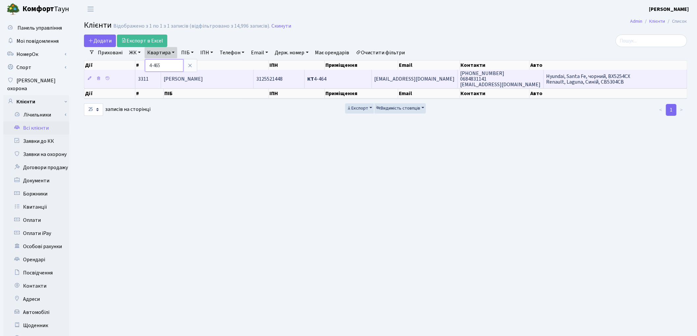
type input "4-465"
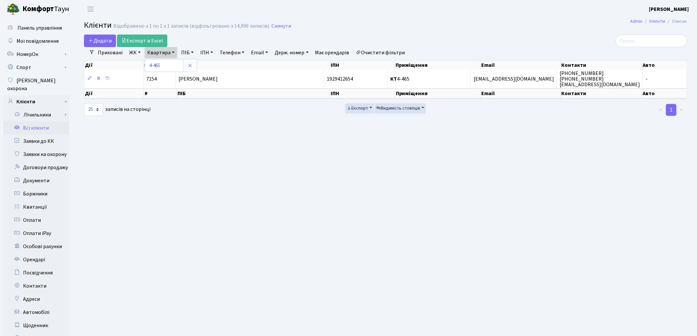
click at [183, 78] on span "[PERSON_NAME]" at bounding box center [198, 78] width 39 height 7
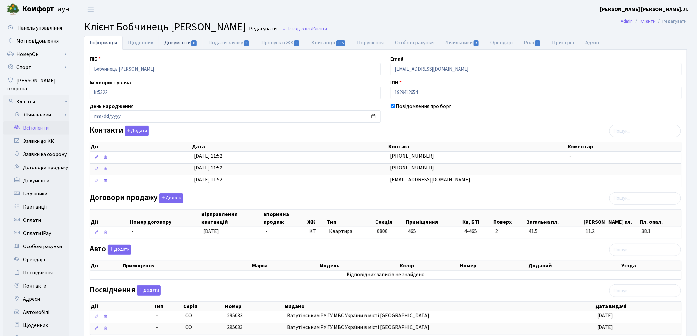
click at [180, 45] on link "Документи 6" at bounding box center [181, 43] width 44 height 14
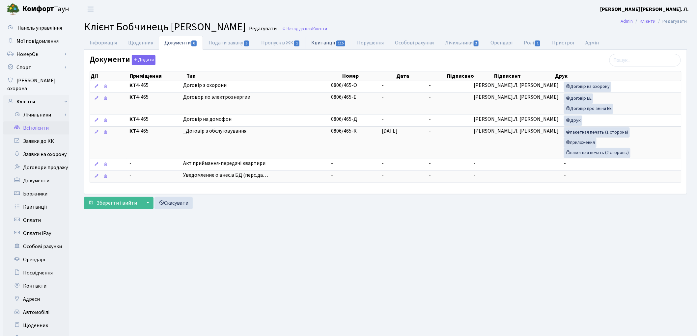
click at [316, 42] on link "Квитанції 115" at bounding box center [329, 43] width 46 height 14
select select "25"
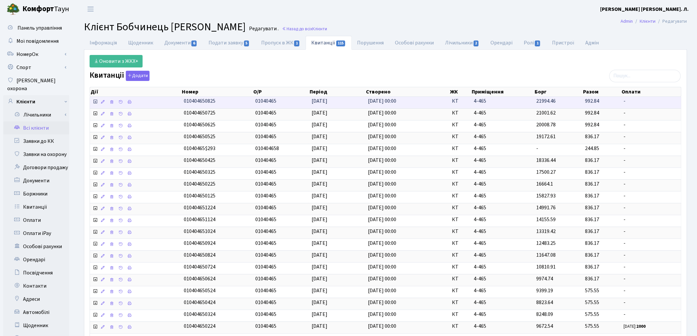
click at [96, 102] on icon at bounding box center [95, 101] width 5 height 5
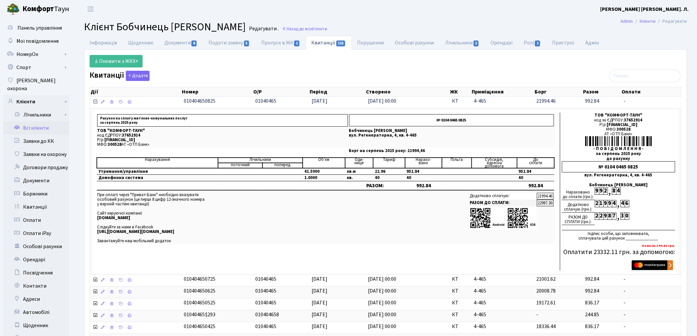
click at [96, 102] on icon at bounding box center [95, 101] width 5 height 5
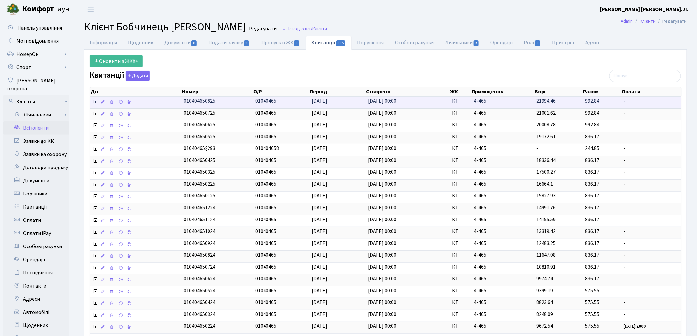
click at [96, 102] on icon at bounding box center [95, 101] width 5 height 5
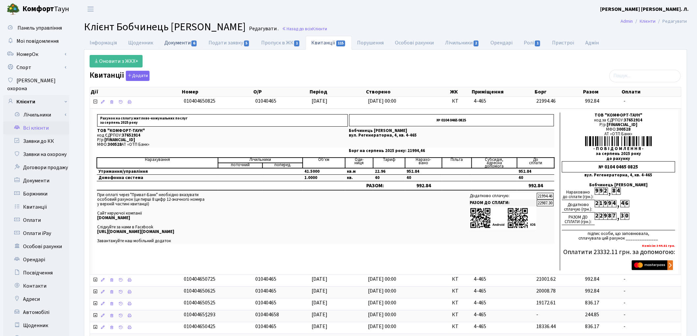
click at [169, 43] on link "Документи 6" at bounding box center [181, 43] width 44 height 14
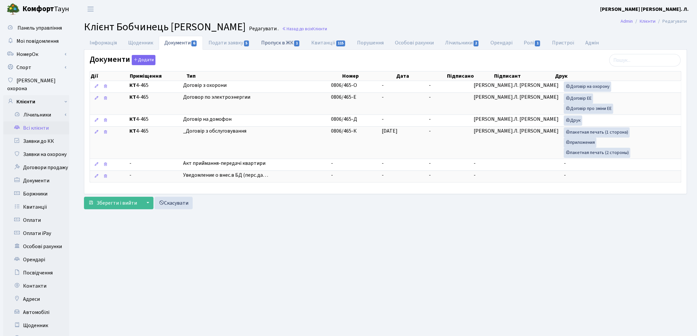
click at [281, 47] on link "Пропуск в ЖК 1" at bounding box center [281, 43] width 50 height 14
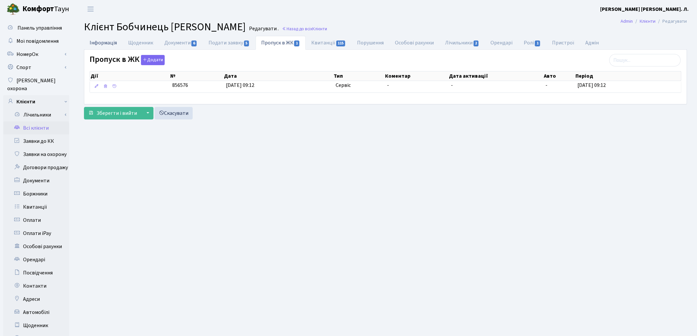
click at [106, 44] on link "Інформація" at bounding box center [103, 43] width 39 height 14
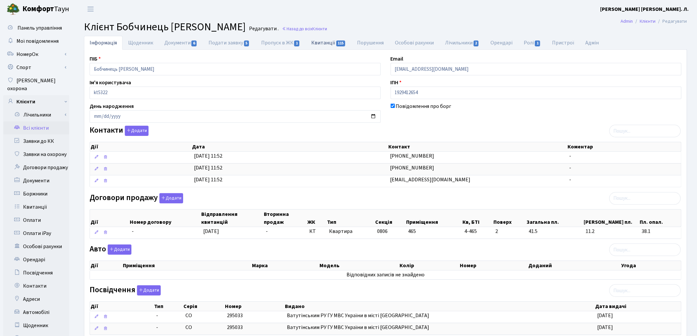
click at [321, 41] on link "Квитанції 115" at bounding box center [329, 43] width 46 height 14
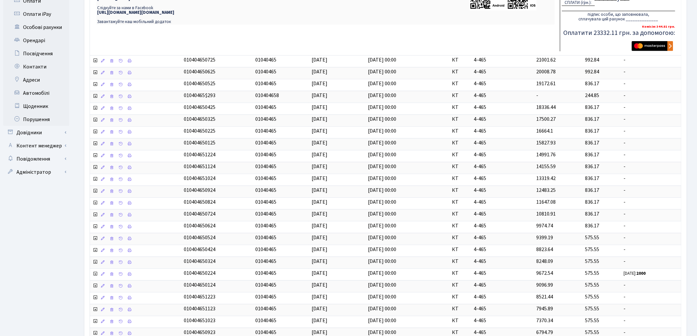
scroll to position [285, 0]
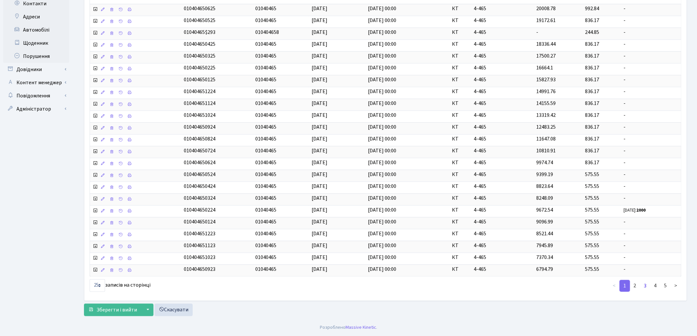
click at [646, 287] on link "3" at bounding box center [645, 286] width 11 height 12
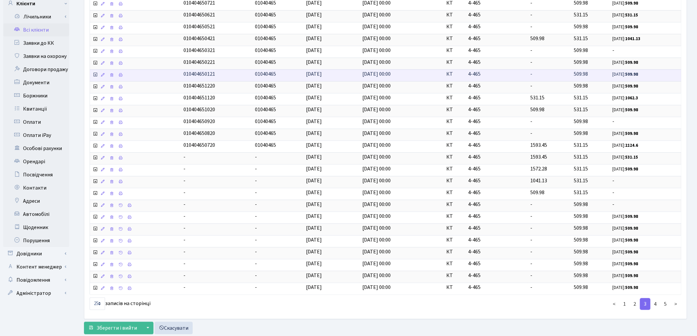
scroll to position [83, 0]
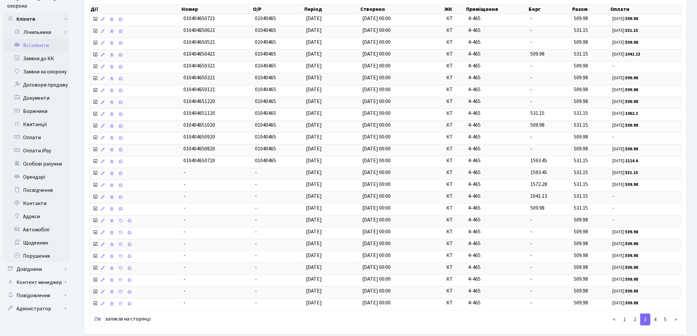
click at [635, 322] on link "2" at bounding box center [635, 320] width 11 height 12
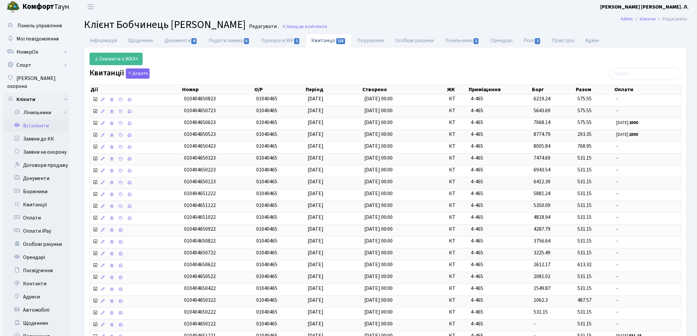
scroll to position [0, 0]
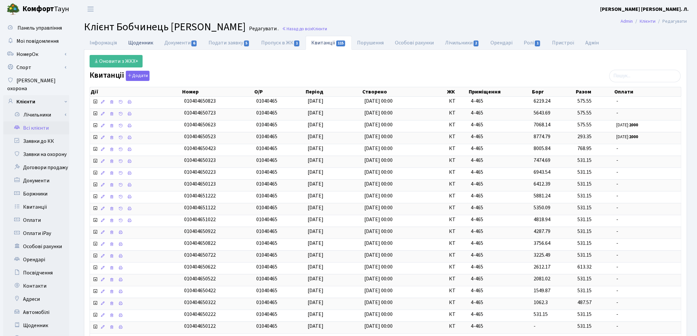
click at [133, 43] on link "Щоденник" at bounding box center [141, 43] width 36 height 14
select select "25"
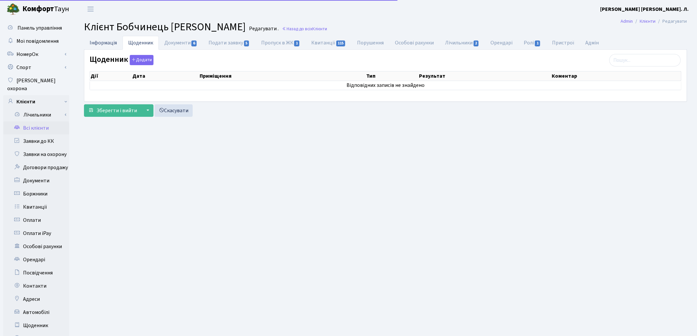
click at [96, 45] on link "Інформація" at bounding box center [103, 43] width 39 height 14
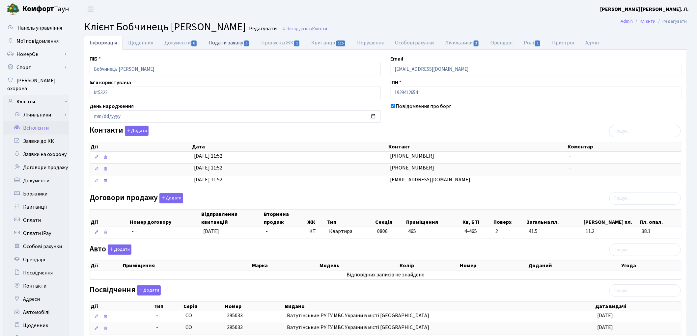
click at [233, 47] on link "Подати заявку 5" at bounding box center [229, 43] width 52 height 14
select select "25"
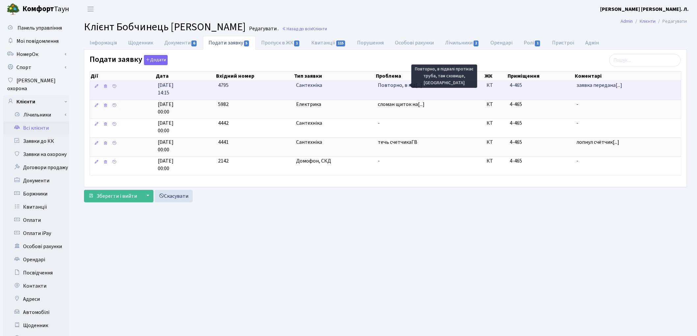
click at [402, 86] on span "Повторно, в під[...]" at bounding box center [400, 85] width 44 height 7
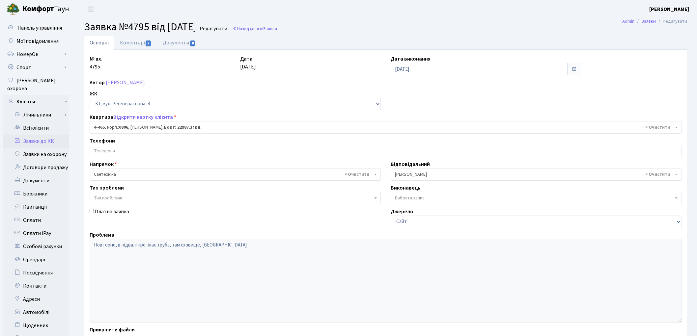
select select "1924"
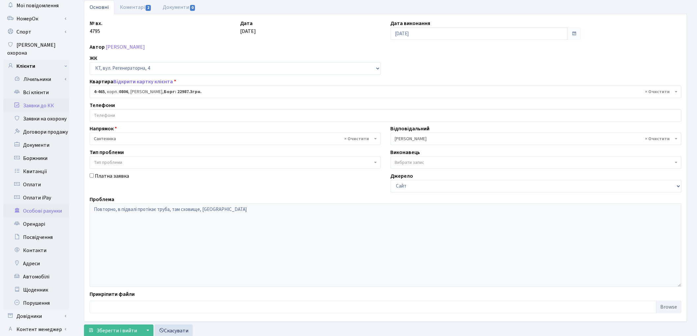
scroll to position [73, 0]
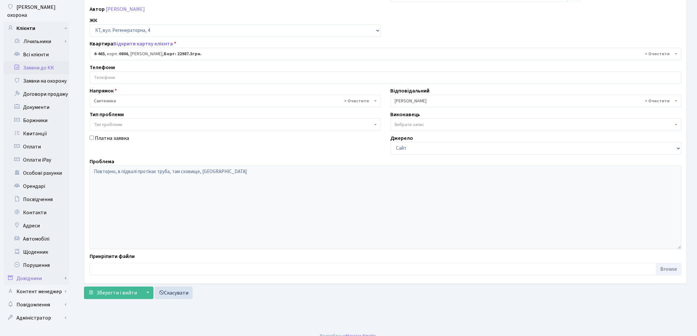
click at [54, 272] on link "Довідники" at bounding box center [36, 278] width 66 height 13
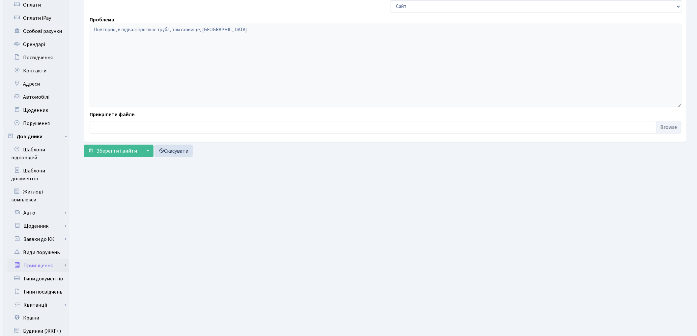
scroll to position [220, 0]
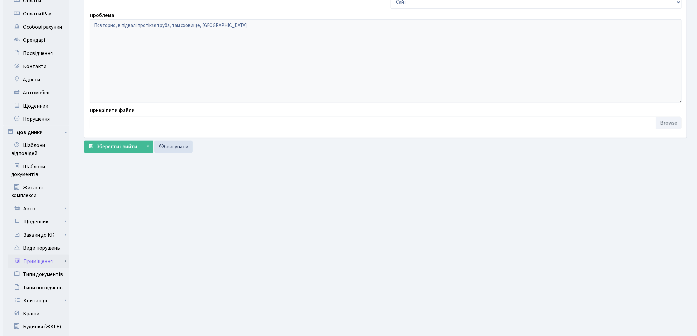
click at [43, 255] on link "Приміщення" at bounding box center [39, 261] width 62 height 13
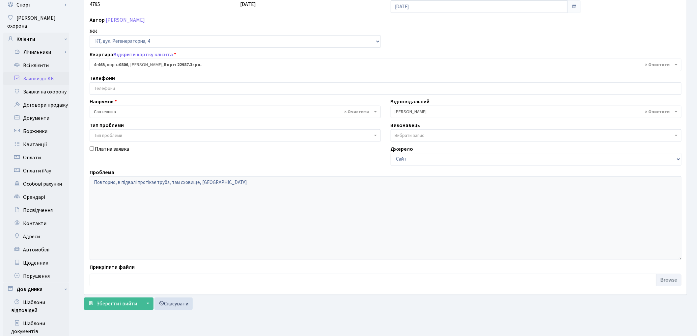
scroll to position [256, 0]
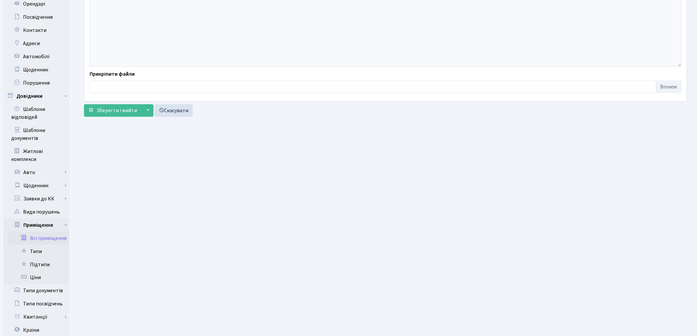
click at [48, 232] on link "Всі приміщення" at bounding box center [39, 238] width 62 height 13
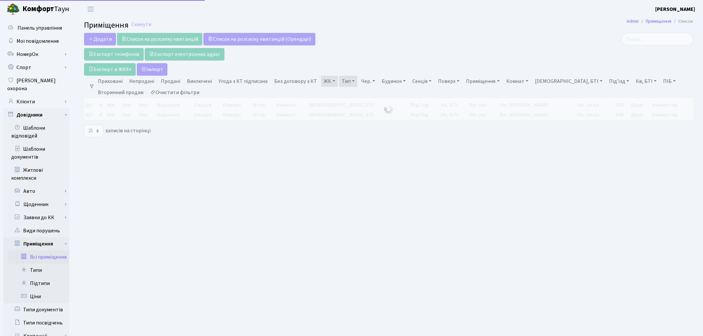
select select "25"
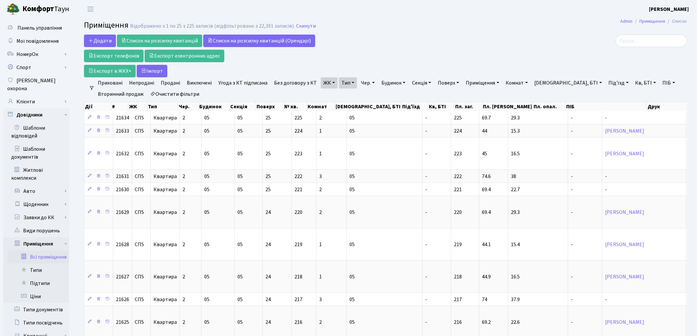
click at [300, 82] on link "Без договору з КТ" at bounding box center [295, 82] width 48 height 11
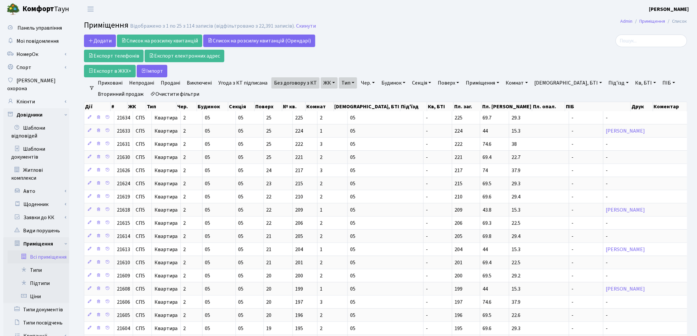
click at [169, 83] on link "Продані" at bounding box center [170, 82] width 25 height 11
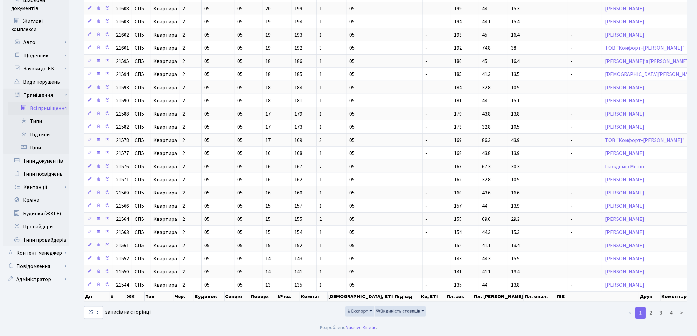
scroll to position [157, 0]
click at [652, 315] on link "2" at bounding box center [651, 313] width 11 height 12
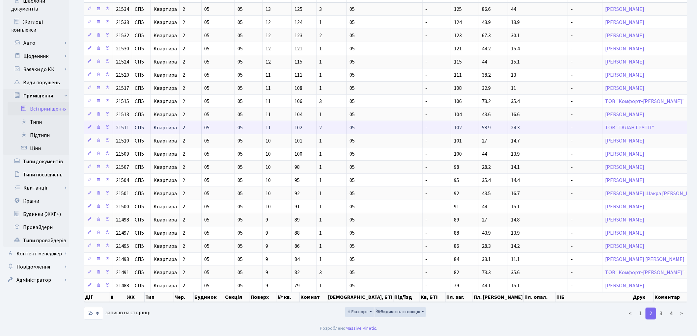
scroll to position [152, 0]
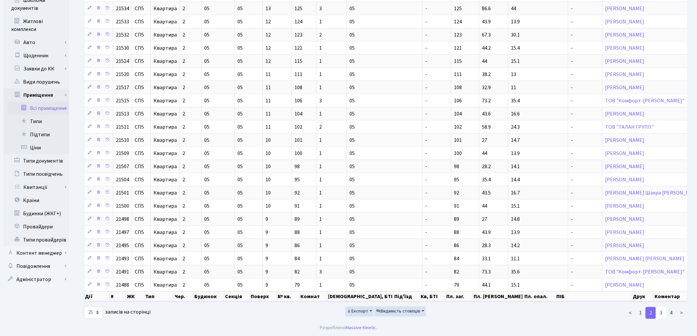
click at [659, 311] on link "3" at bounding box center [661, 313] width 11 height 12
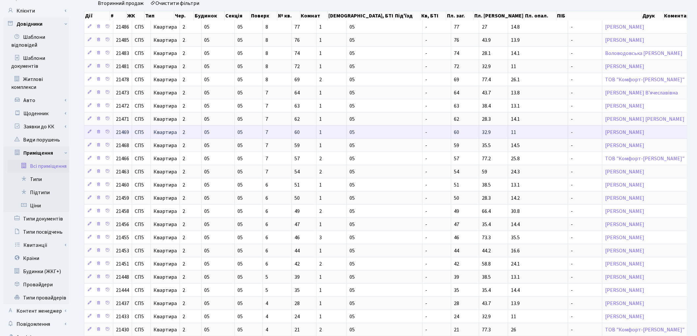
scroll to position [0, 0]
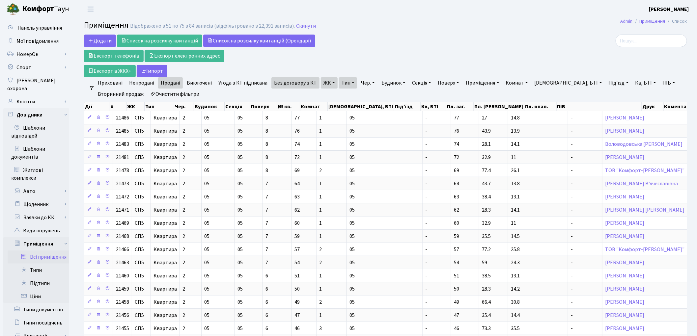
click at [186, 95] on link "Очистити фільтри" at bounding box center [175, 94] width 54 height 11
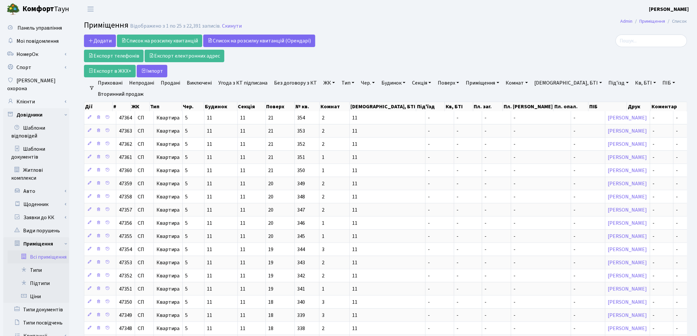
click at [326, 86] on link "ЖК" at bounding box center [329, 82] width 17 height 11
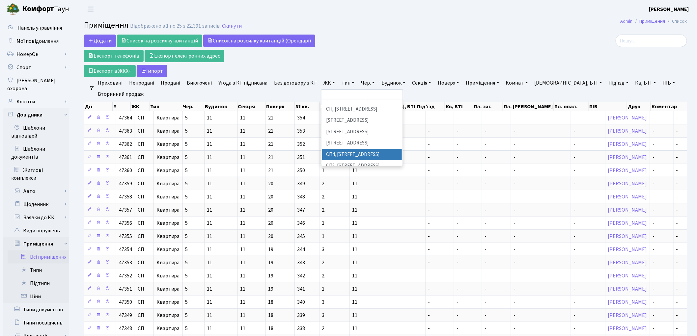
click at [348, 149] on li "СП4, [STREET_ADDRESS]" at bounding box center [362, 155] width 80 height 12
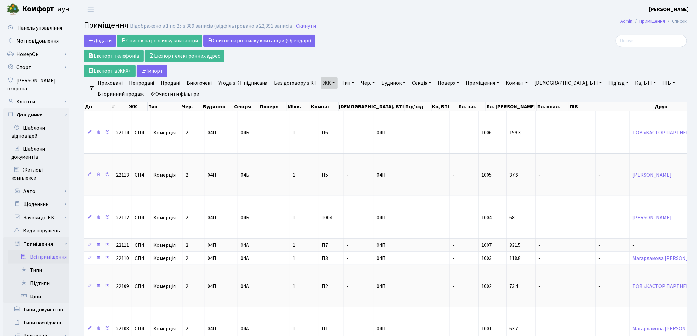
click at [169, 82] on link "Продані" at bounding box center [170, 82] width 25 height 11
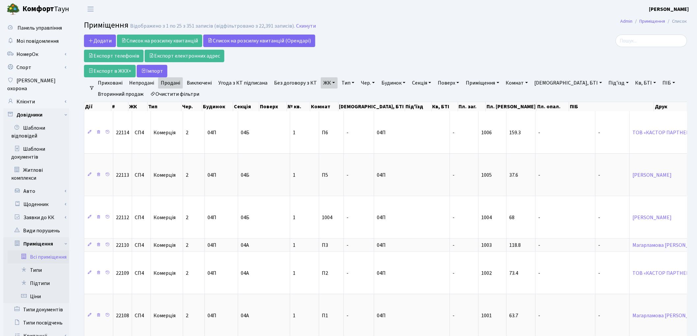
click at [288, 83] on link "Без договору з КТ" at bounding box center [295, 82] width 48 height 11
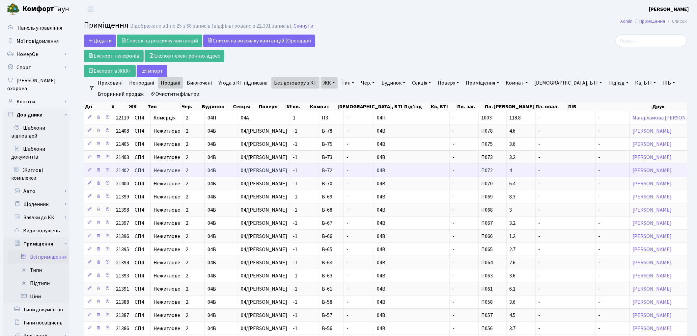
scroll to position [37, 0]
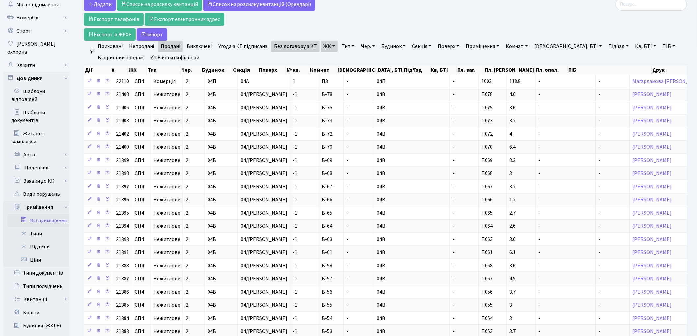
click at [347, 48] on link "Тип" at bounding box center [348, 46] width 18 height 11
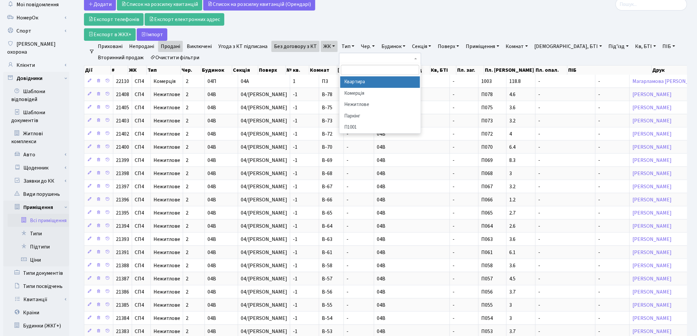
click at [356, 82] on li "Квартира" at bounding box center [380, 82] width 80 height 12
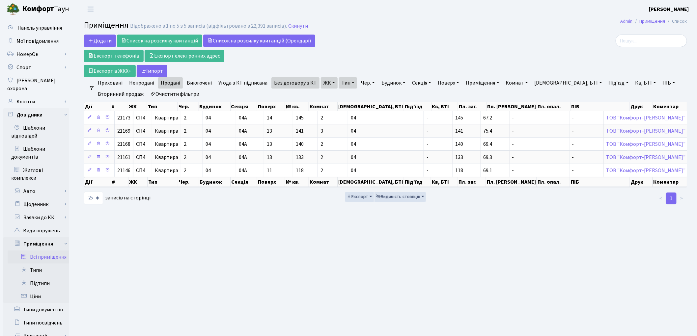
click at [186, 92] on link "Очистити фільтри" at bounding box center [175, 94] width 54 height 11
select select
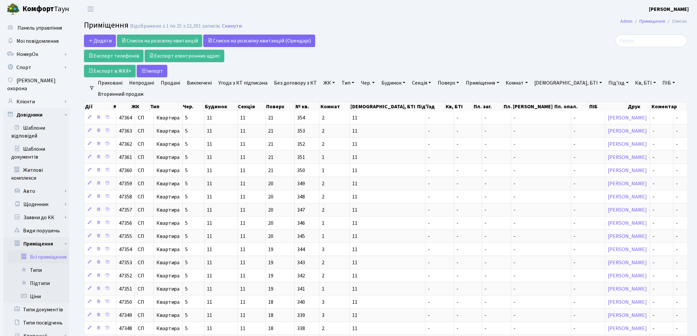
click at [321, 80] on link "ЖК" at bounding box center [329, 82] width 17 height 11
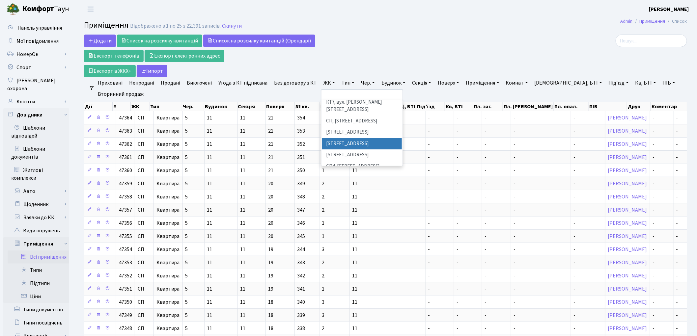
scroll to position [110, 0]
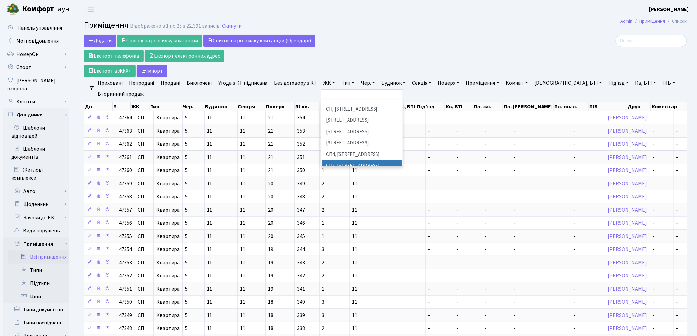
click at [344, 160] on li "СП5, [STREET_ADDRESS]" at bounding box center [362, 166] width 80 height 12
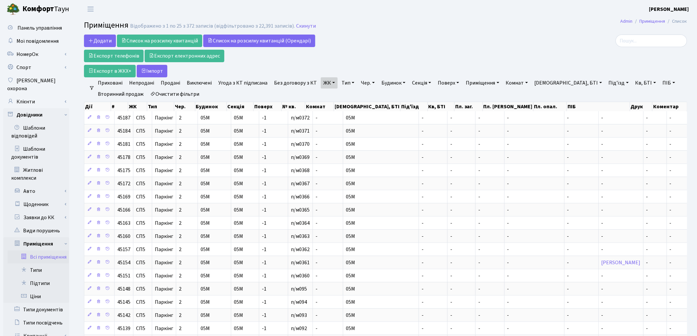
click at [172, 81] on link "Продані" at bounding box center [170, 82] width 25 height 11
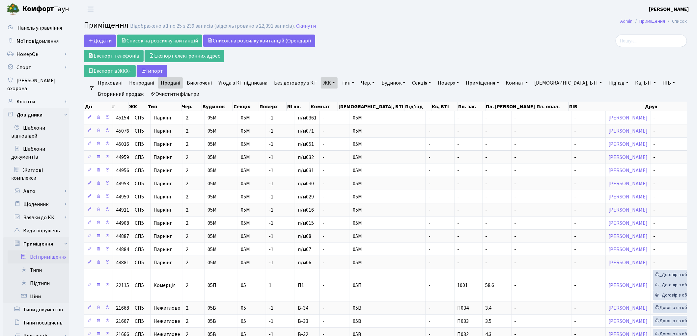
click at [339, 83] on link "Тип" at bounding box center [348, 82] width 18 height 11
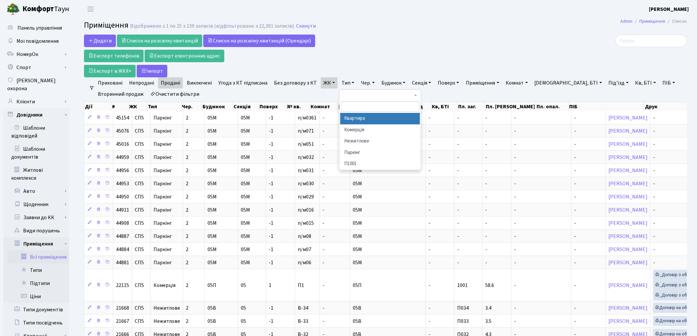
click at [354, 117] on li "Квартира" at bounding box center [380, 119] width 80 height 12
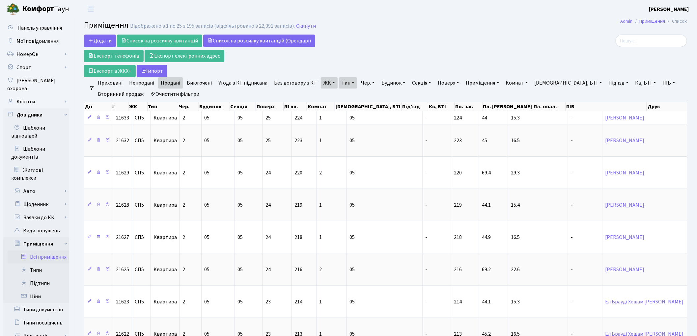
click at [281, 85] on link "Без договору з КТ" at bounding box center [295, 82] width 48 height 11
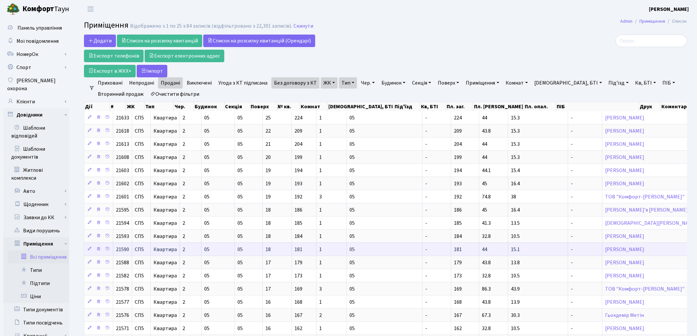
scroll to position [157, 0]
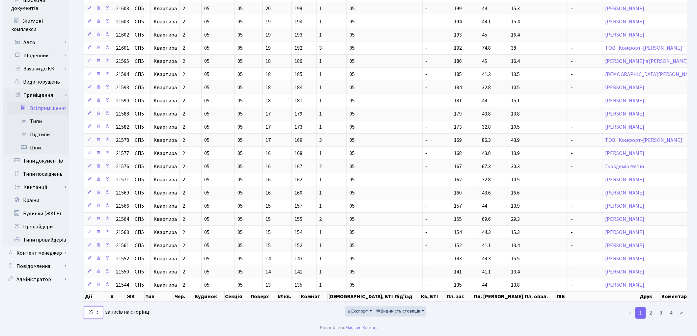
click at [98, 312] on select "10 25 50 100 250 500 1,000" at bounding box center [93, 313] width 19 height 13
select select "100"
click at [84, 307] on select "10 25 50 100 250 500 1,000" at bounding box center [93, 313] width 19 height 13
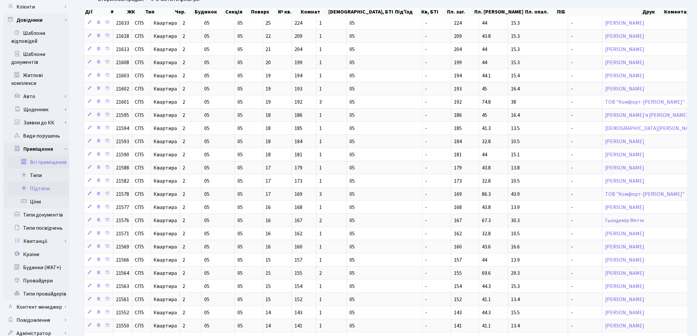
scroll to position [0, 0]
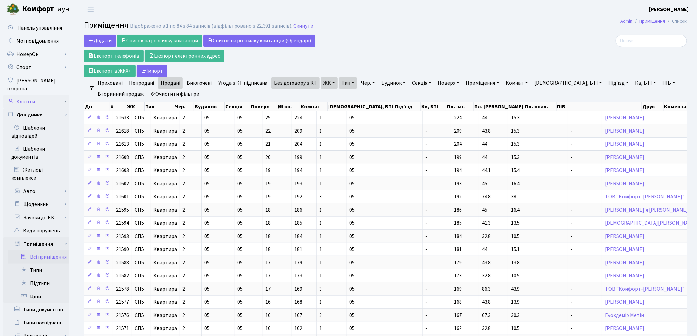
click at [24, 95] on link "Клієнти" at bounding box center [36, 101] width 66 height 13
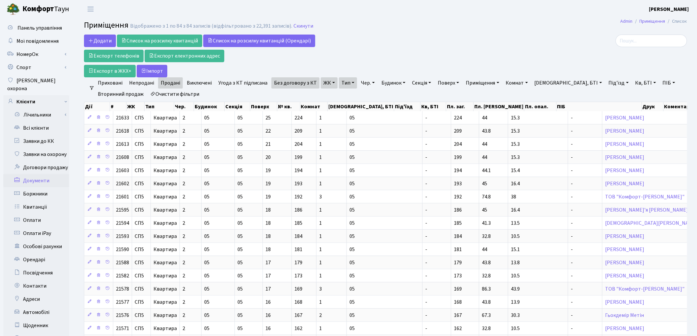
click at [34, 174] on link "Документи" at bounding box center [36, 180] width 66 height 13
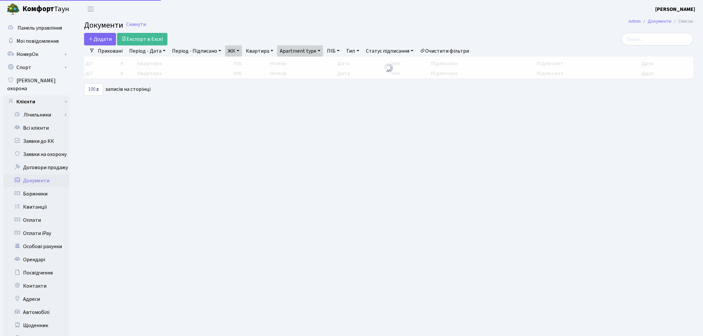
select select "100"
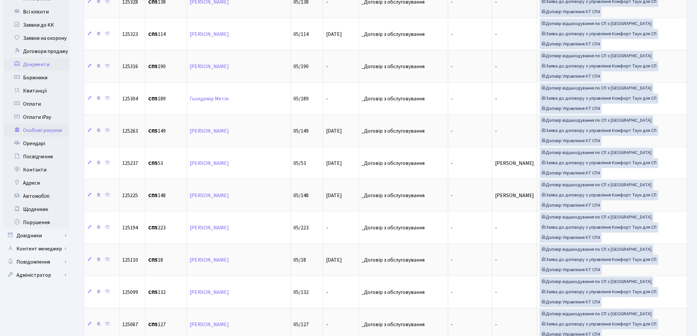
scroll to position [180, 0]
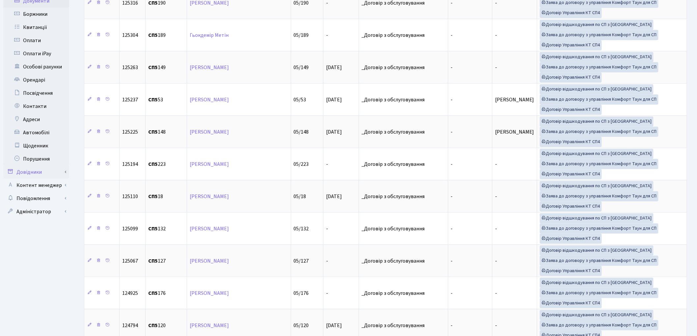
click at [36, 166] on link "Довідники" at bounding box center [36, 172] width 66 height 13
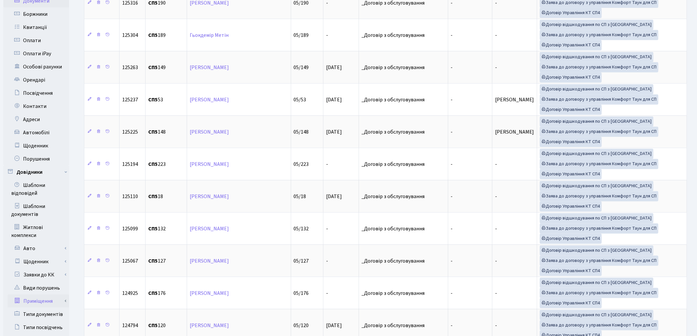
click at [34, 295] on link "Приміщення" at bounding box center [39, 301] width 62 height 13
click at [49, 308] on link "Всі приміщення" at bounding box center [39, 314] width 62 height 13
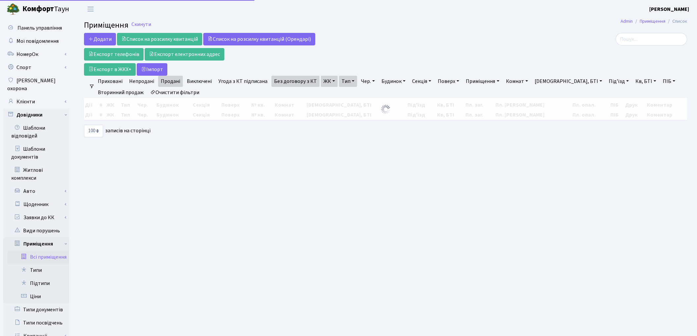
select select "100"
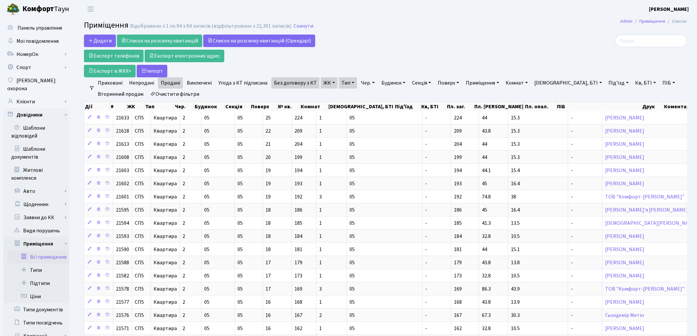
click at [332, 86] on link "ЖК" at bounding box center [329, 82] width 17 height 11
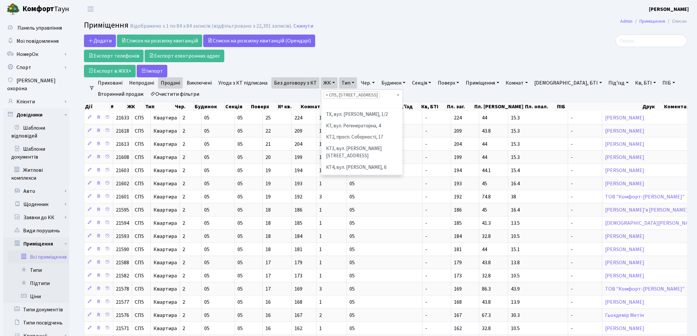
scroll to position [125, 0]
click at [394, 96] on ul "× × СП5, Столичне шосе, 3-А" at bounding box center [362, 99] width 81 height 19
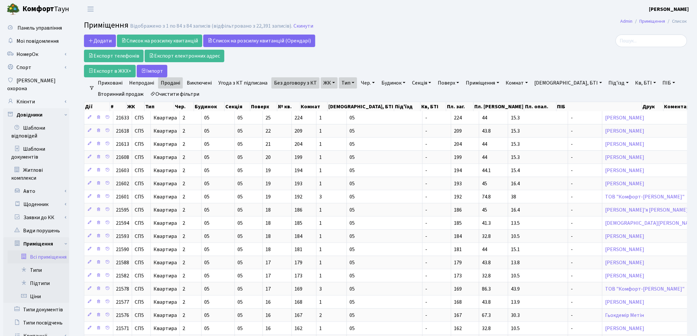
click at [324, 83] on link "ЖК" at bounding box center [329, 82] width 17 height 11
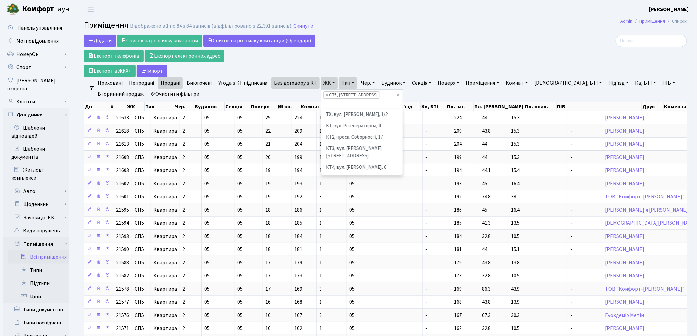
scroll to position [136, 0]
click at [340, 132] on li "СП4, Столичне шосе, 5" at bounding box center [362, 138] width 80 height 12
select select "325"
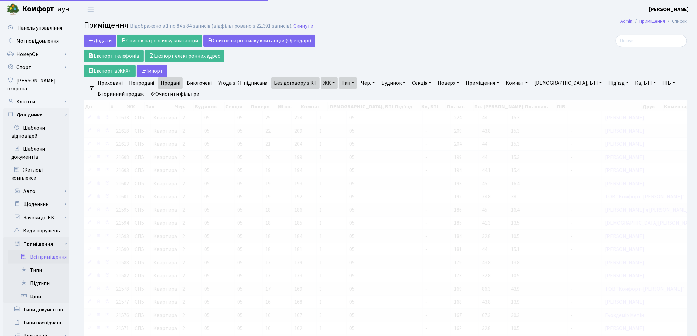
click at [325, 84] on link "ЖК" at bounding box center [329, 82] width 17 height 11
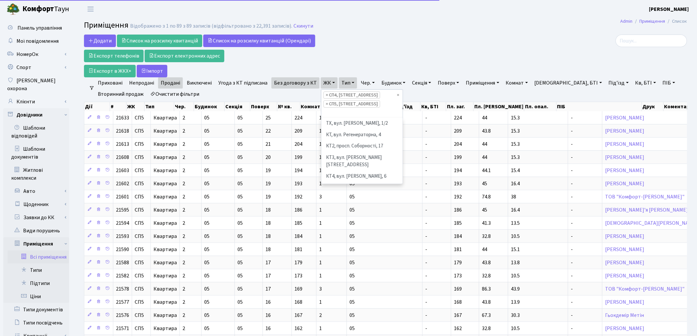
scroll to position [125, 0]
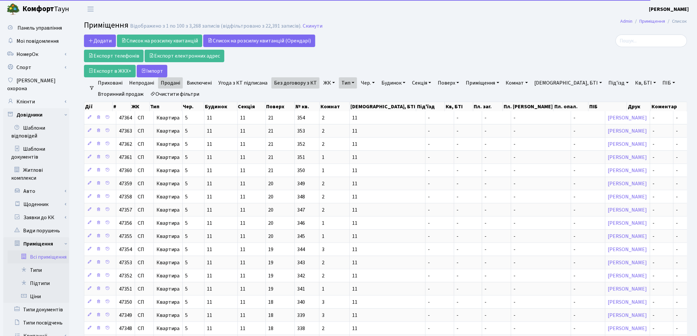
click at [323, 84] on link "ЖК" at bounding box center [329, 82] width 17 height 11
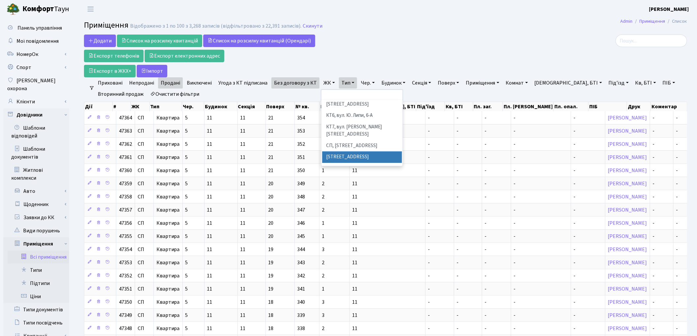
scroll to position [110, 0]
click at [353, 149] on li "СП4, Столичне шосе, 5" at bounding box center [362, 155] width 80 height 12
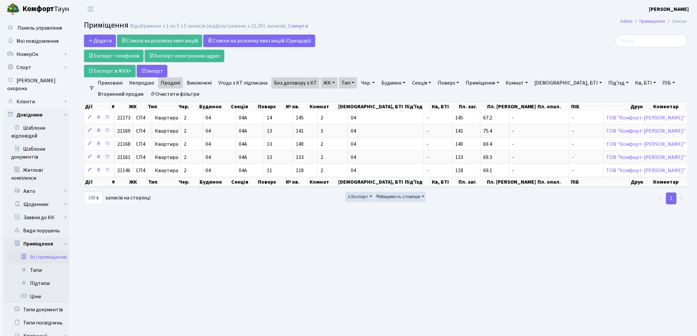
click at [325, 82] on link "ЖК" at bounding box center [329, 82] width 17 height 11
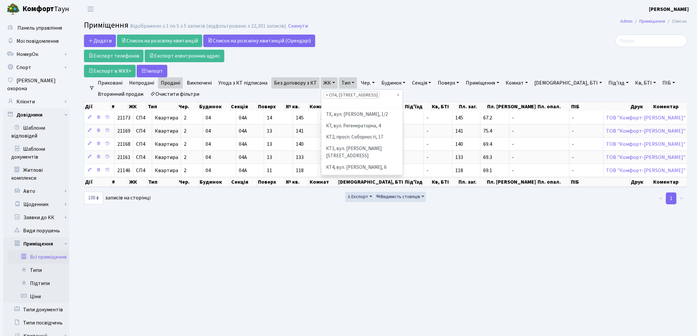
scroll to position [125, 0]
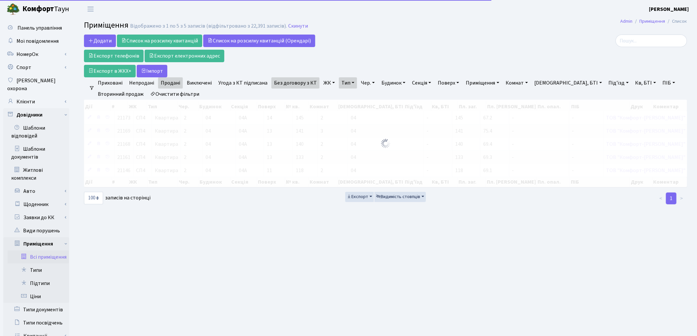
click at [323, 83] on link "ЖК" at bounding box center [329, 82] width 17 height 11
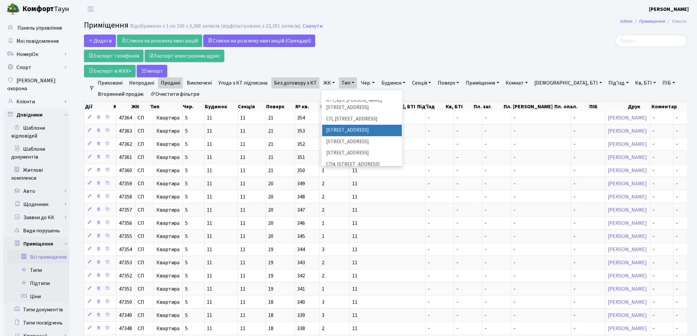
scroll to position [110, 0]
click at [348, 172] on li "СП6, Столичне шосе, 5-А" at bounding box center [362, 178] width 80 height 12
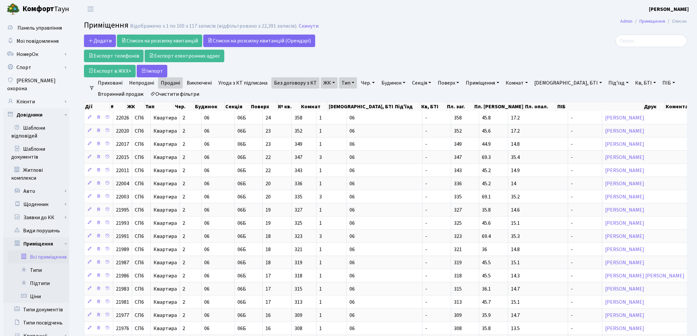
click at [326, 86] on link "ЖК" at bounding box center [329, 82] width 17 height 11
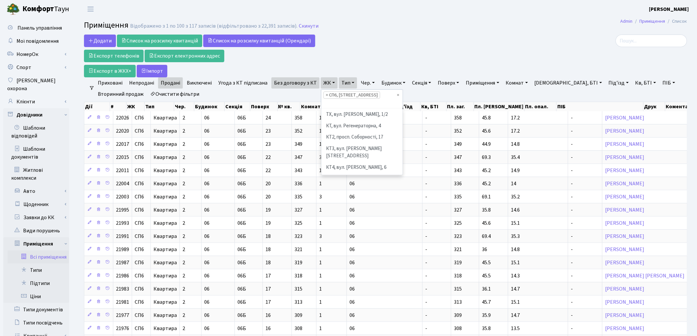
scroll to position [147, 0]
click at [395, 96] on ul "× × СП6, Столичне шосе, 5-А" at bounding box center [362, 99] width 81 height 19
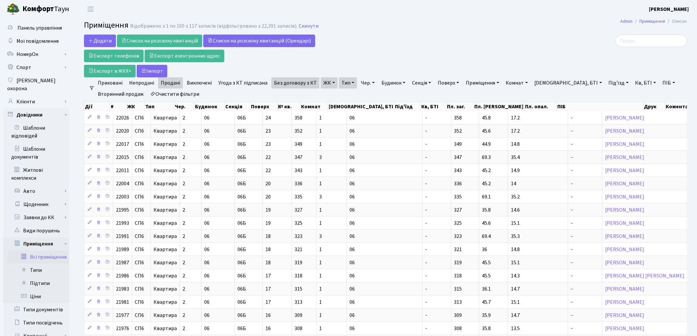
click at [324, 85] on link "ЖК" at bounding box center [329, 82] width 17 height 11
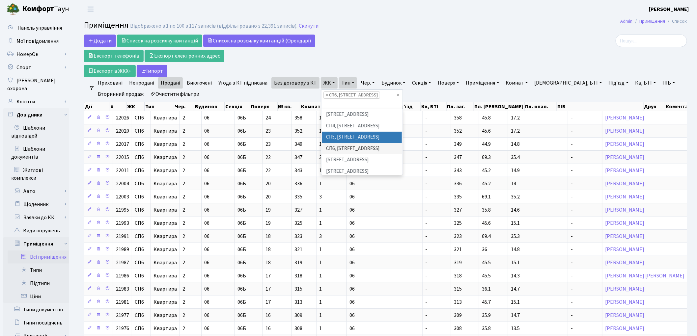
click at [347, 132] on li "СП5, Столичне шосе, 3-А" at bounding box center [362, 138] width 80 height 12
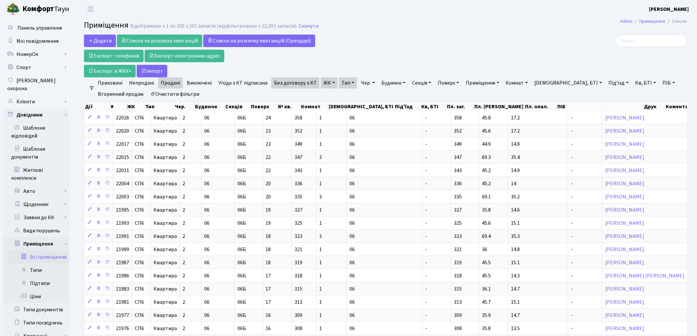
click at [167, 95] on link "Очистити фільтри" at bounding box center [175, 94] width 54 height 11
select select
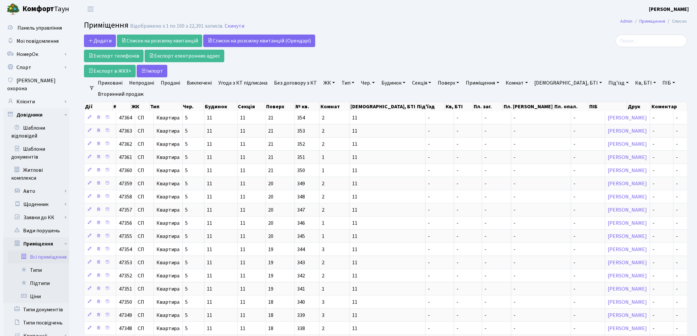
click at [327, 84] on link "ЖК" at bounding box center [329, 82] width 17 height 11
click at [295, 81] on link "Без договору з КТ" at bounding box center [295, 82] width 48 height 11
click at [170, 83] on link "Продані" at bounding box center [170, 82] width 25 height 11
click at [325, 83] on link "ЖК" at bounding box center [329, 82] width 17 height 11
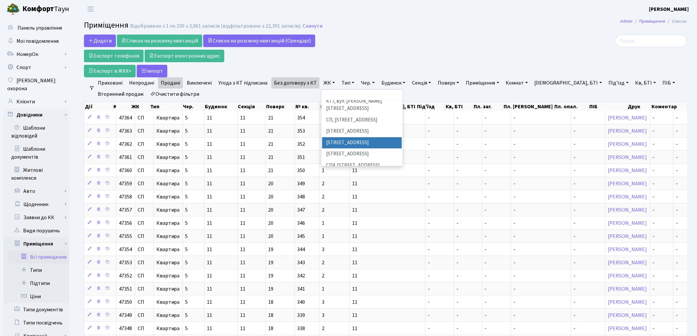
scroll to position [110, 0]
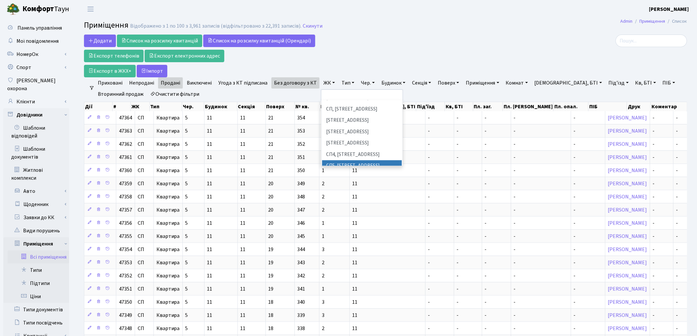
click at [349, 160] on li "СП5, Столичне шосе, 3-А" at bounding box center [362, 166] width 80 height 12
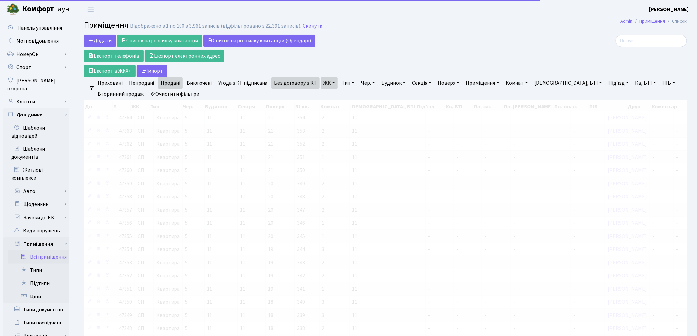
click at [326, 84] on link "ЖК" at bounding box center [329, 82] width 17 height 11
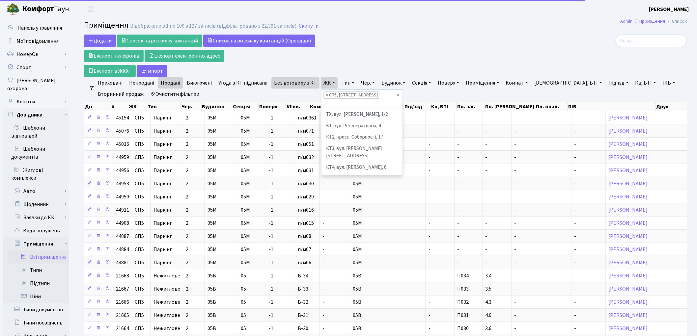
scroll to position [136, 0]
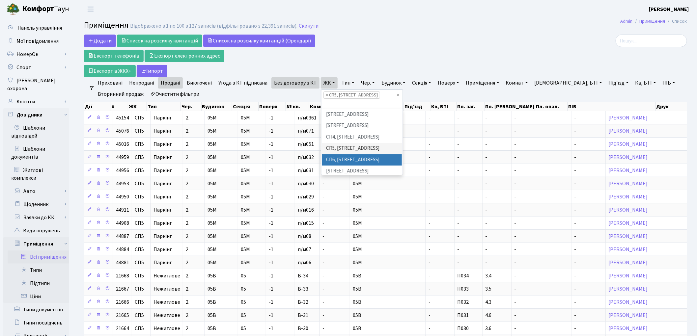
click at [339, 154] on li "СП6, Столичне шосе, 5-А" at bounding box center [362, 160] width 80 height 12
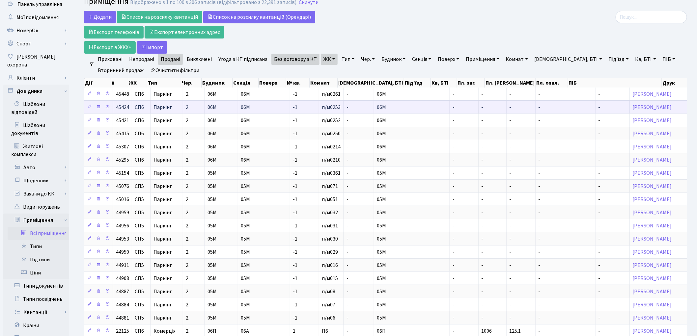
scroll to position [37, 0]
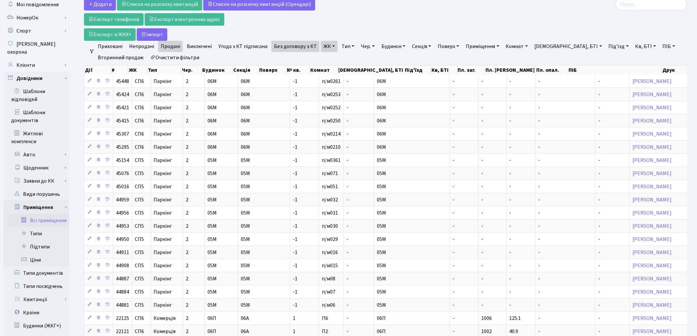
click at [348, 47] on link "Тип" at bounding box center [348, 46] width 18 height 11
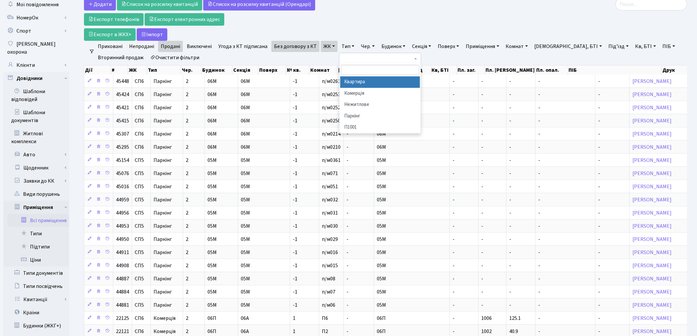
click at [350, 83] on li "Квартира" at bounding box center [380, 82] width 80 height 12
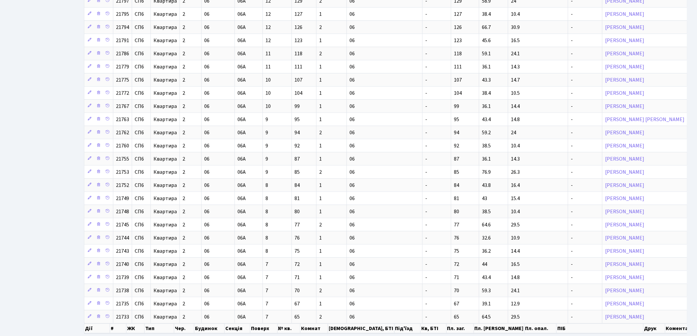
scroll to position [1152, 0]
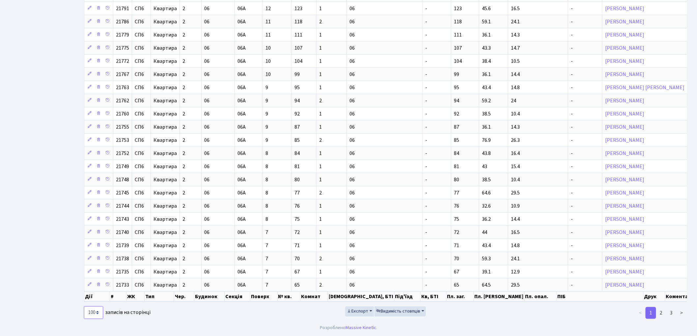
click at [98, 313] on select "10 25 50 100 250 500 1,000" at bounding box center [93, 313] width 19 height 13
select select "250"
click at [84, 307] on select "10 25 50 100 250 500 1,000" at bounding box center [93, 313] width 19 height 13
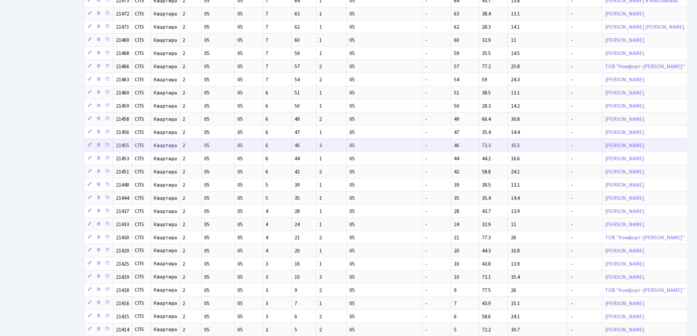
scroll to position [2493, 0]
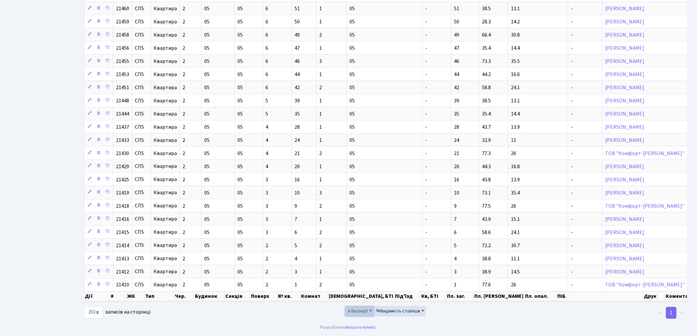
click at [358, 308] on button "Експорт" at bounding box center [359, 312] width 29 height 10
click at [364, 271] on link "Excel" at bounding box center [371, 271] width 53 height 10
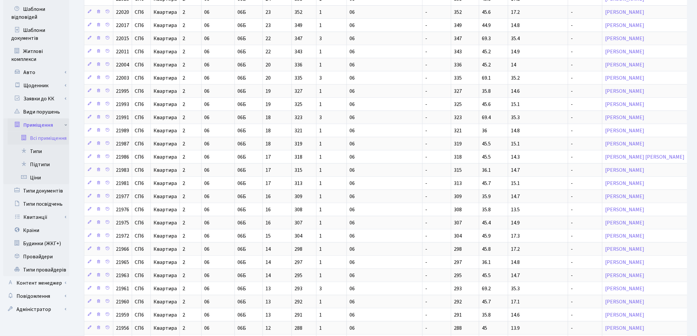
scroll to position [73, 0]
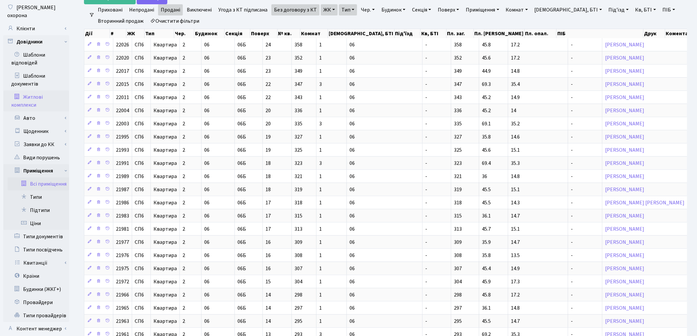
click at [24, 91] on link "Житлові комплекси" at bounding box center [36, 101] width 66 height 21
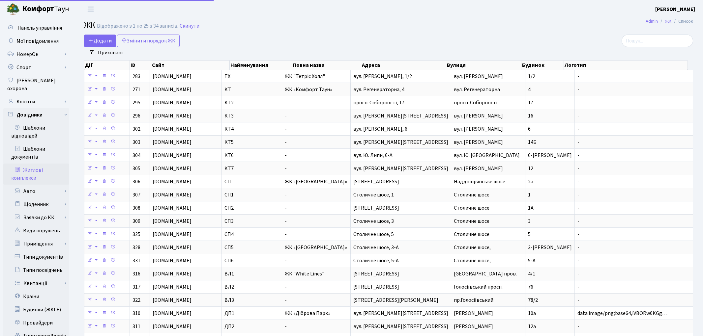
select select "25"
